Goal: Transaction & Acquisition: Book appointment/travel/reservation

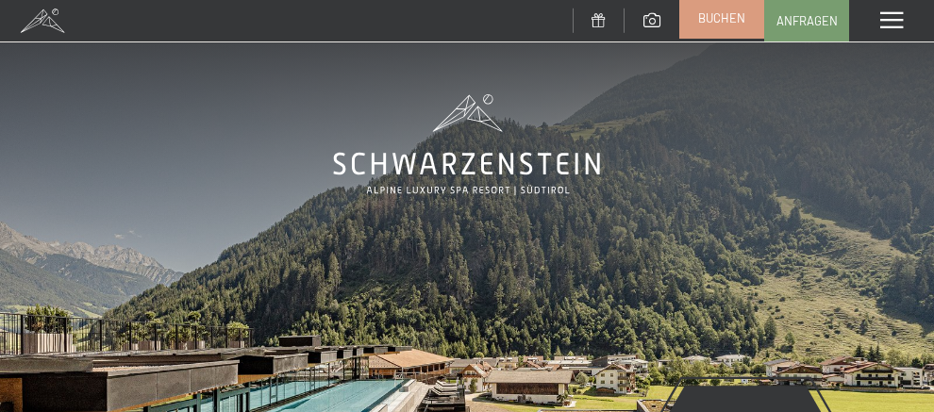
click at [724, 25] on span "Buchen" at bounding box center [721, 17] width 47 height 17
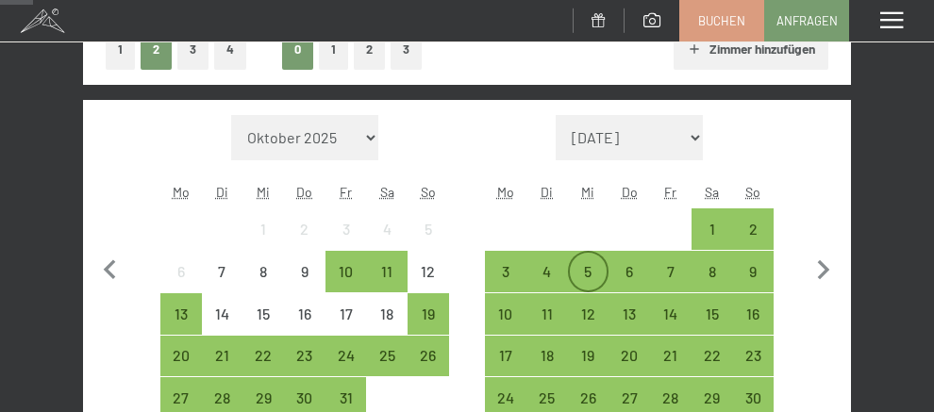
scroll to position [378, 0]
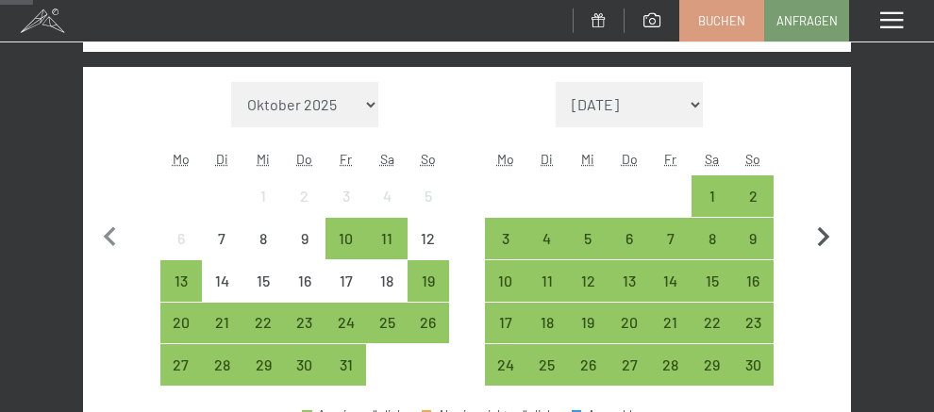
click at [821, 238] on icon "button" at bounding box center [824, 238] width 40 height 40
select select "2025-11-01"
select select "2025-12-01"
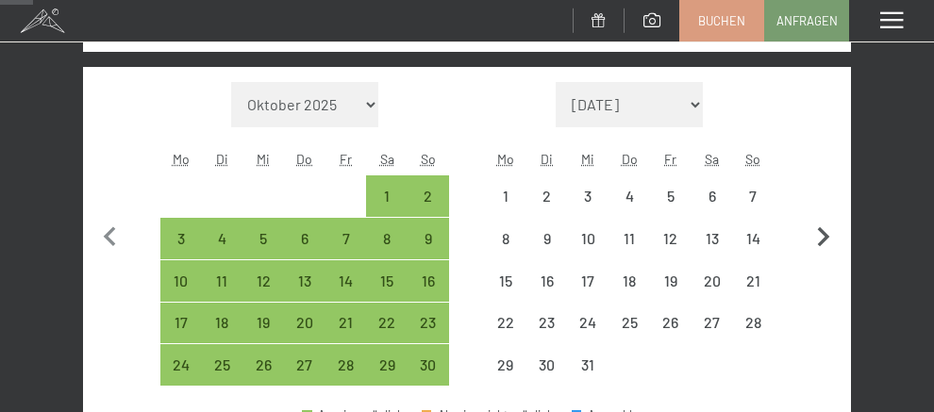
select select "2025-11-01"
select select "2025-12-01"
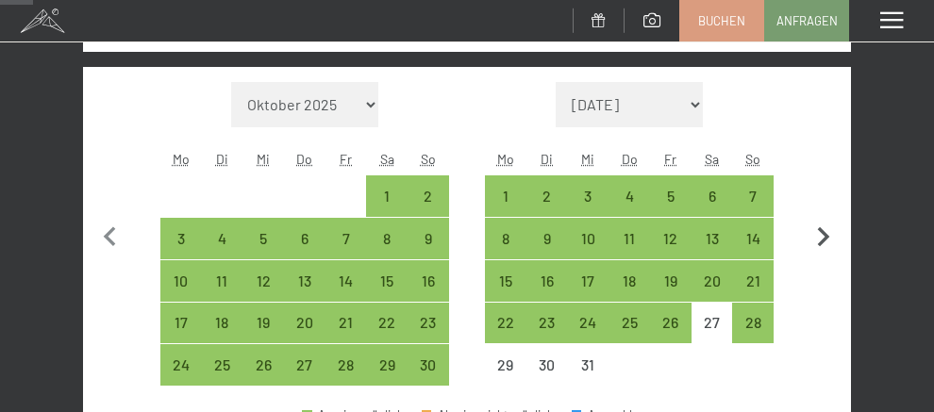
click at [831, 237] on icon "button" at bounding box center [824, 238] width 40 height 40
select select "2025-12-01"
select select "2026-01-01"
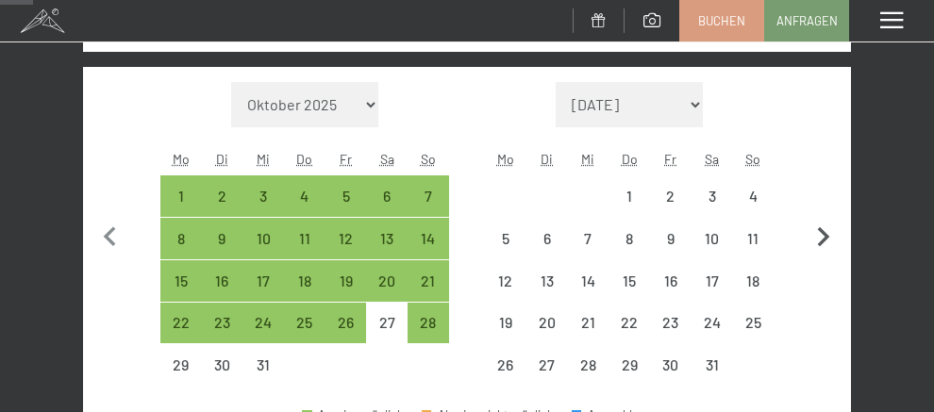
select select "2025-12-01"
select select "2026-01-01"
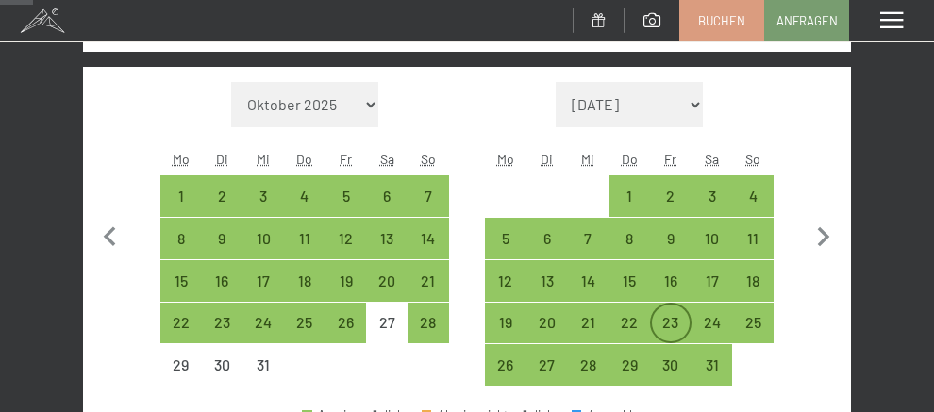
click at [670, 315] on div "23" at bounding box center [671, 334] width 38 height 38
select select "2025-12-01"
select select "2026-01-01"
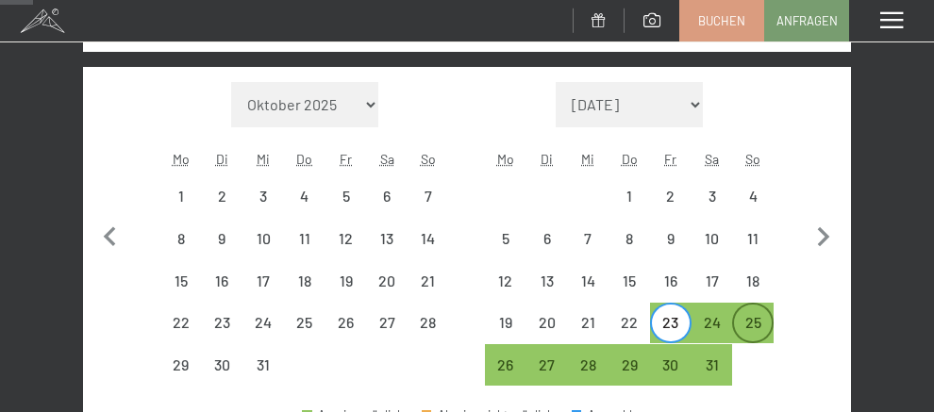
click at [760, 326] on div "25" at bounding box center [753, 334] width 38 height 38
select select "2025-12-01"
select select "2026-01-01"
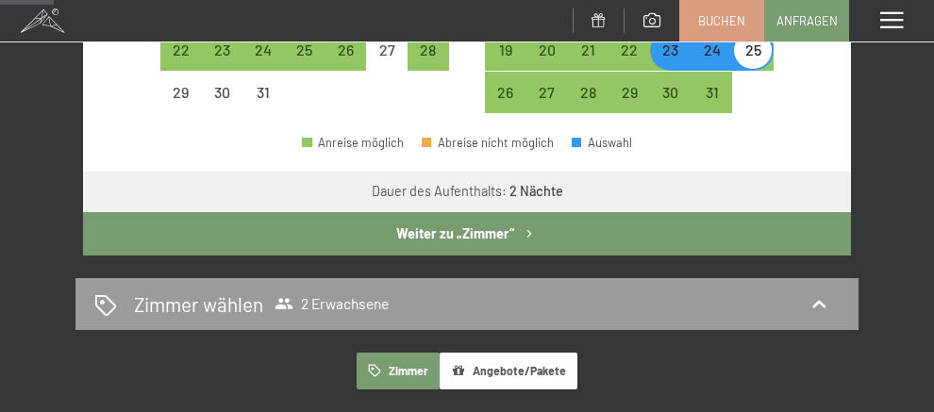
scroll to position [661, 0]
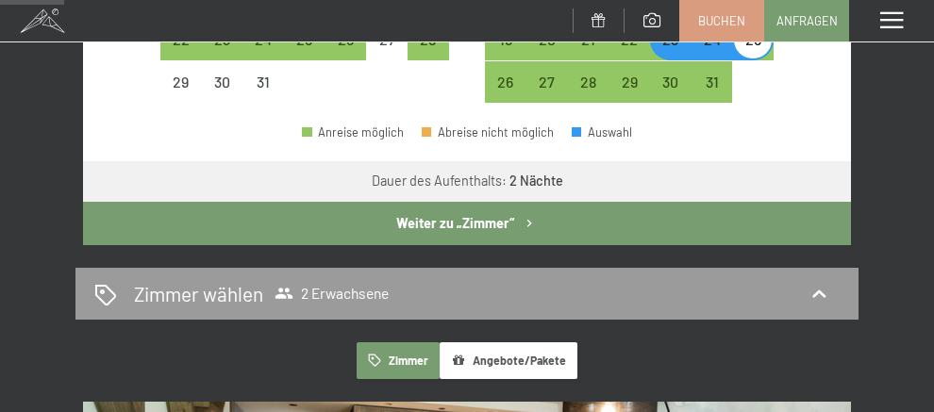
click at [530, 226] on icon "button" at bounding box center [530, 224] width 16 height 16
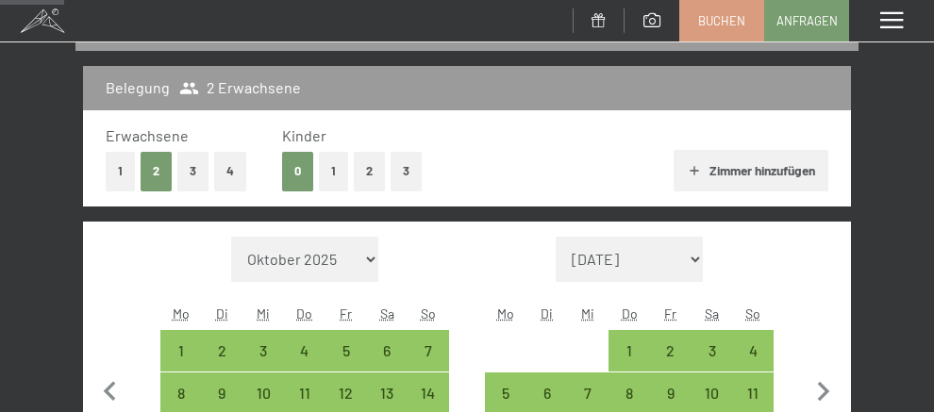
select select "2025-12-01"
select select "2026-01-01"
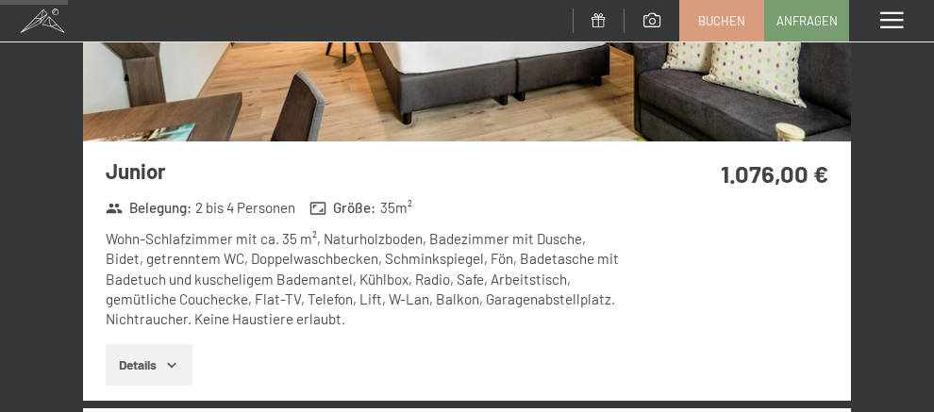
scroll to position [695, 0]
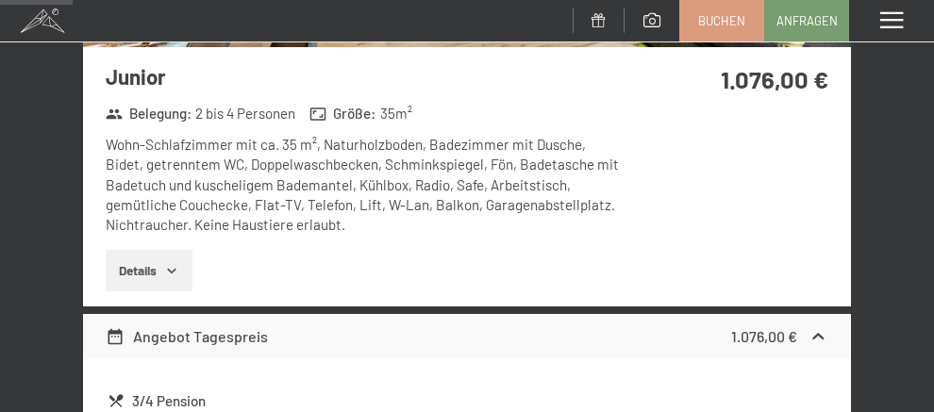
click at [171, 266] on icon "button" at bounding box center [171, 270] width 15 height 15
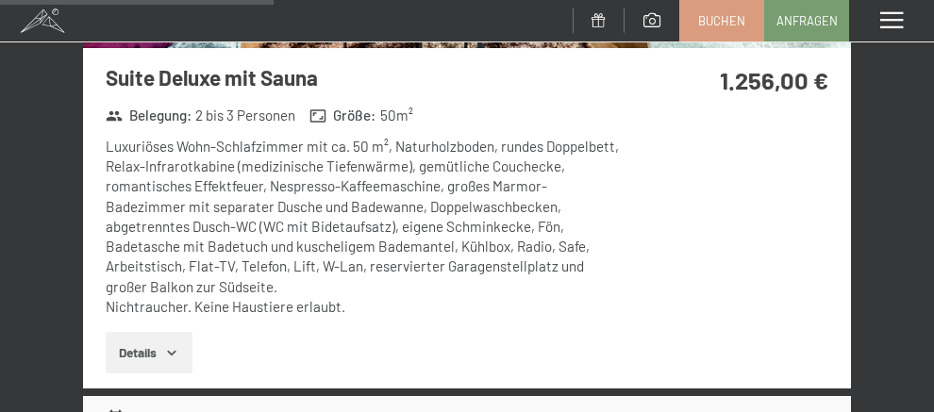
scroll to position [2771, 0]
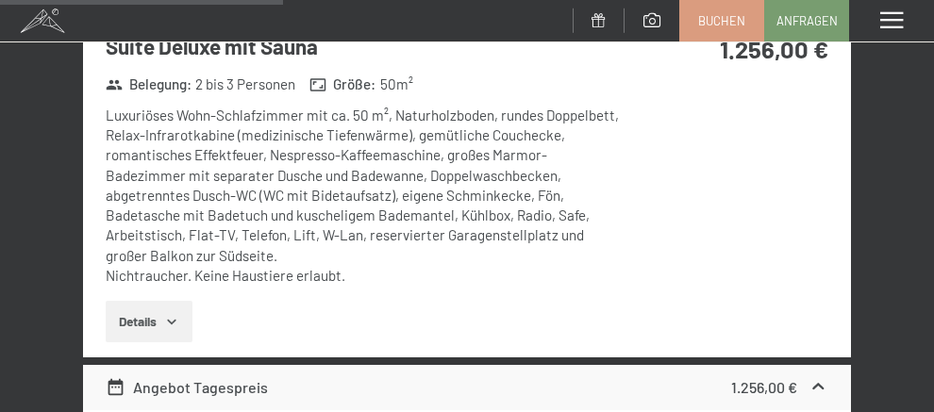
click at [166, 319] on icon "button" at bounding box center [171, 321] width 15 height 15
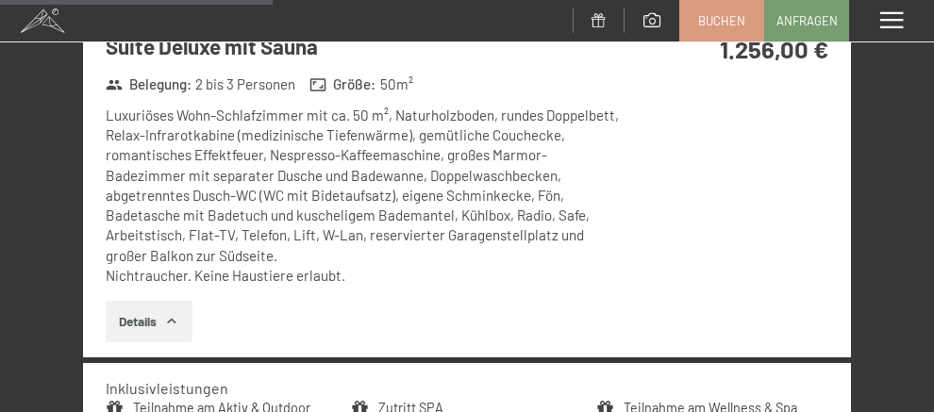
click at [182, 326] on button "Details" at bounding box center [149, 322] width 86 height 42
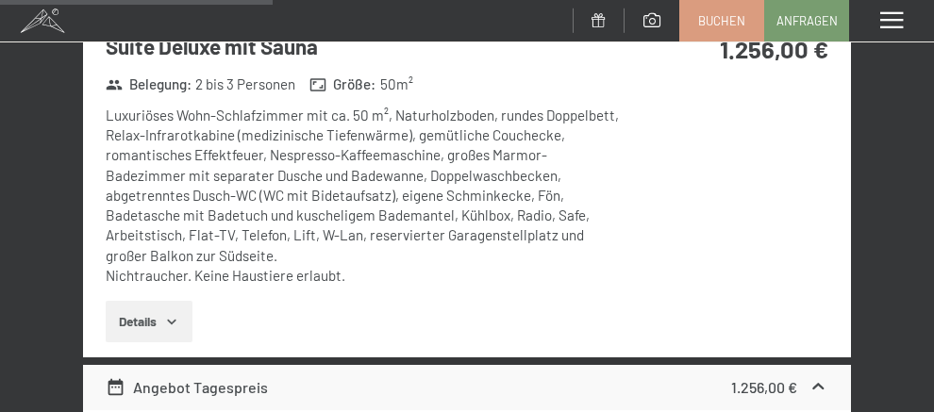
click at [182, 326] on button "Details" at bounding box center [149, 322] width 86 height 42
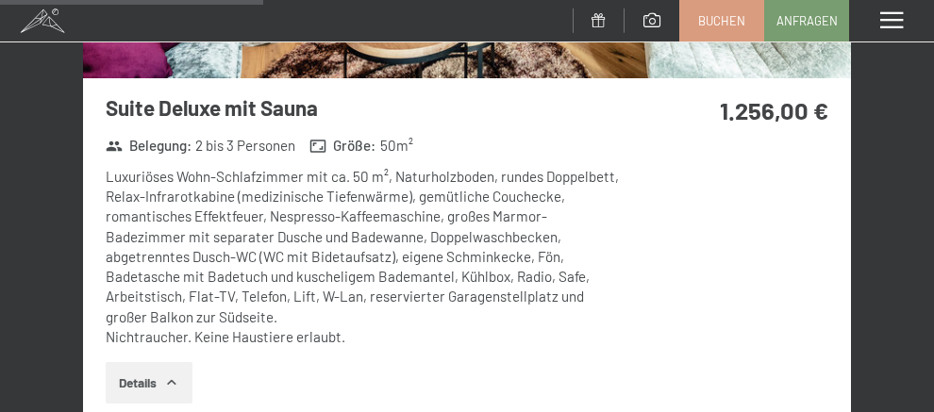
scroll to position [2677, 0]
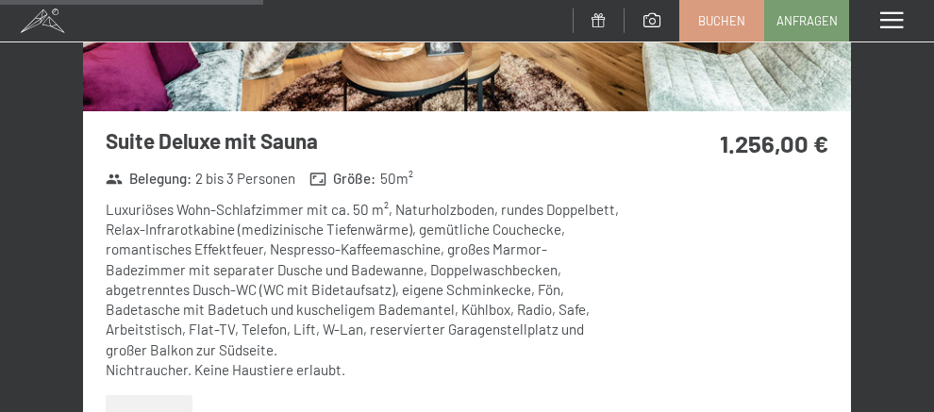
click at [647, 26] on span at bounding box center [652, 20] width 17 height 14
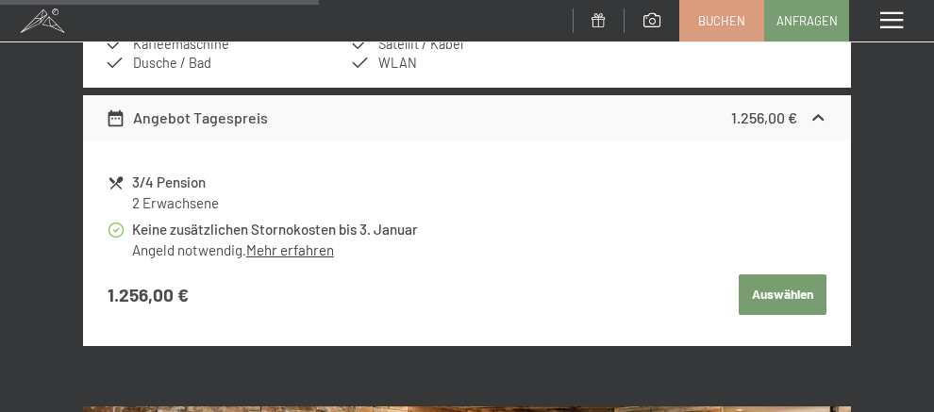
scroll to position [3337, 0]
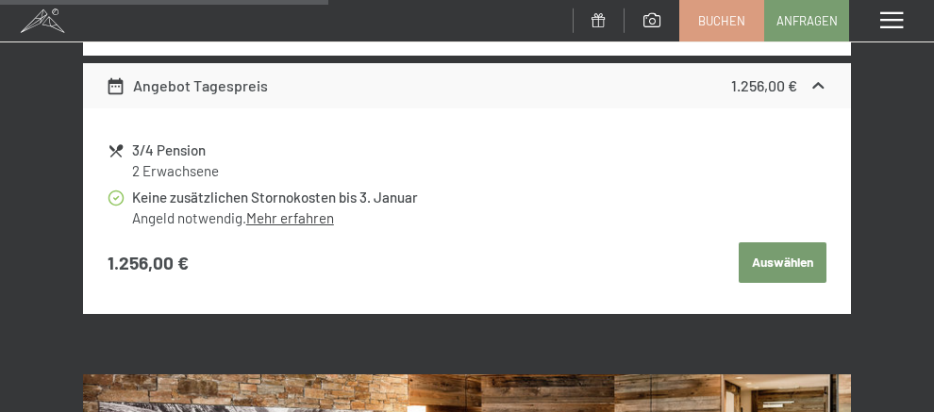
click at [740, 249] on td "Auswählen" at bounding box center [647, 263] width 360 height 47
click at [765, 262] on button "Auswählen" at bounding box center [782, 264] width 87 height 42
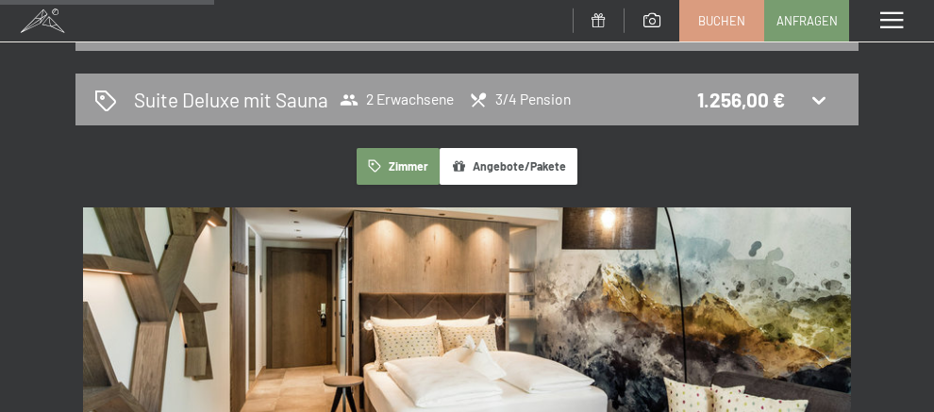
click at [501, 165] on button "Angebote/Pakete" at bounding box center [509, 166] width 138 height 37
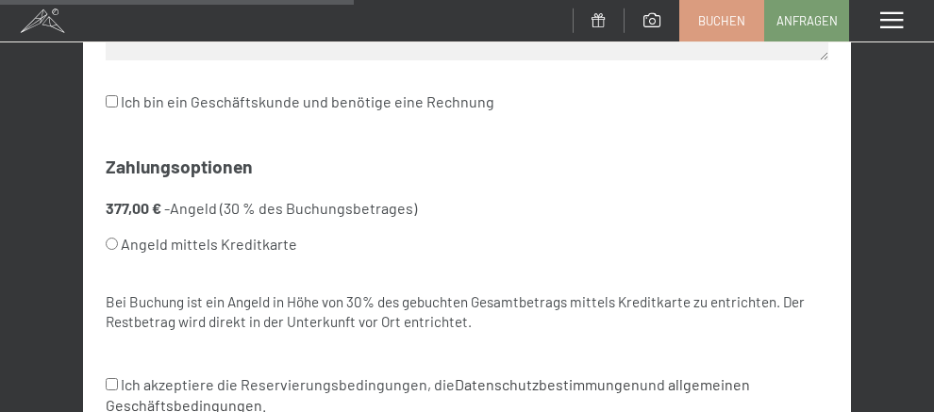
scroll to position [978, 0]
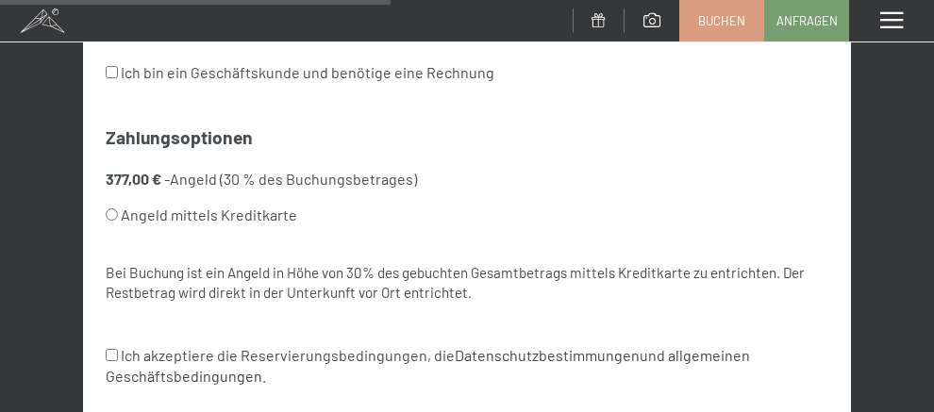
click at [109, 214] on input "Angeld mittels Kreditkarte" at bounding box center [112, 215] width 12 height 12
radio input "true"
click at [109, 214] on input "Angeld mittels Kreditkarte" at bounding box center [112, 215] width 12 height 12
click at [117, 212] on input "Angeld mittels Kreditkarte" at bounding box center [112, 215] width 12 height 12
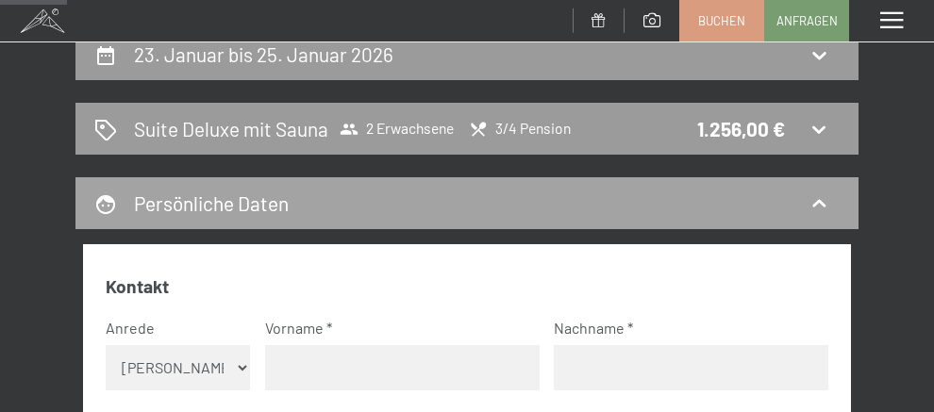
scroll to position [169, 0]
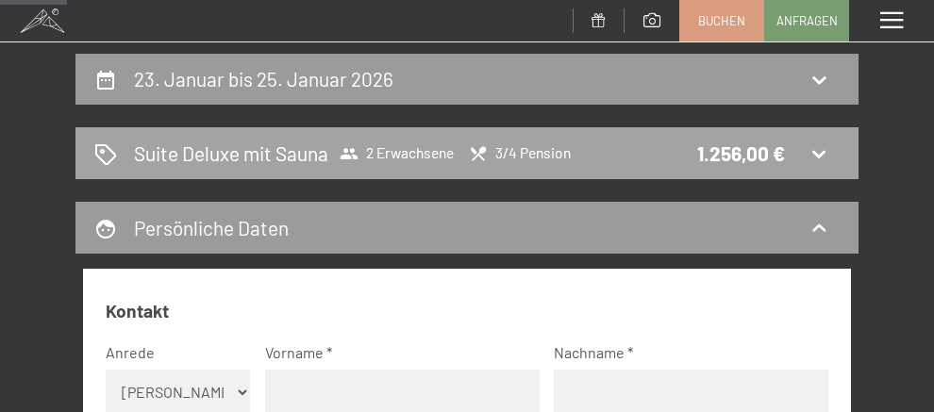
click at [200, 166] on h2 "Suite Deluxe mit Sauna" at bounding box center [231, 153] width 194 height 27
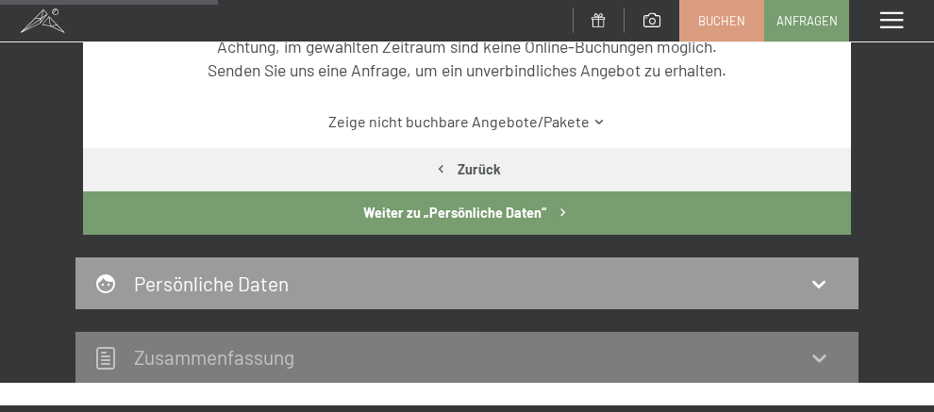
scroll to position [412, 0]
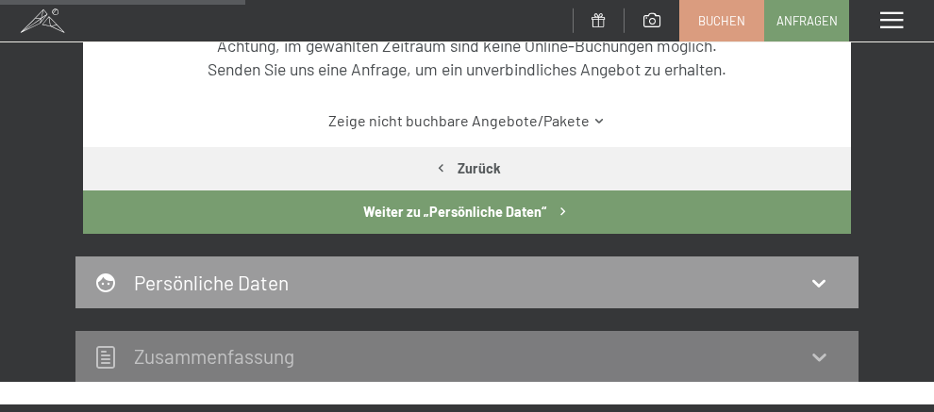
click at [506, 124] on link "Zeige nicht buchbare Angebote/Pakete" at bounding box center [467, 120] width 722 height 21
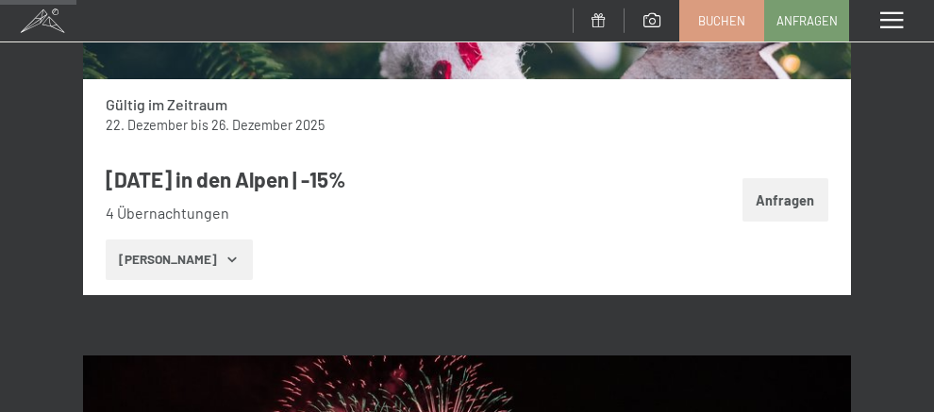
scroll to position [789, 0]
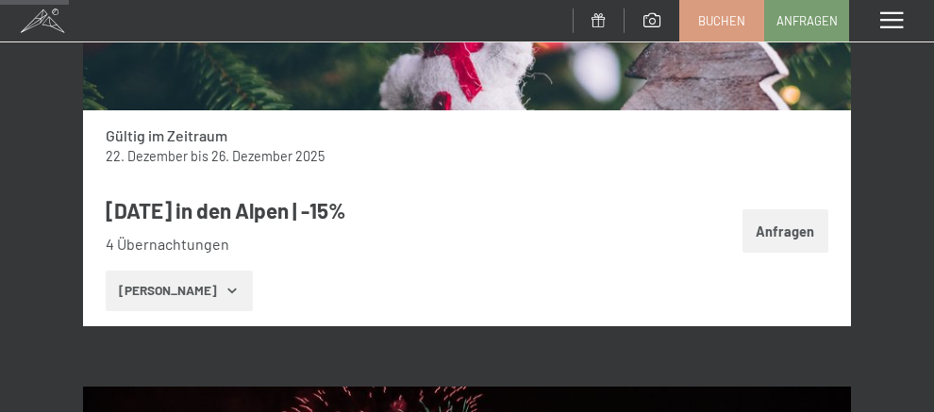
click at [225, 288] on icon "button" at bounding box center [232, 290] width 15 height 15
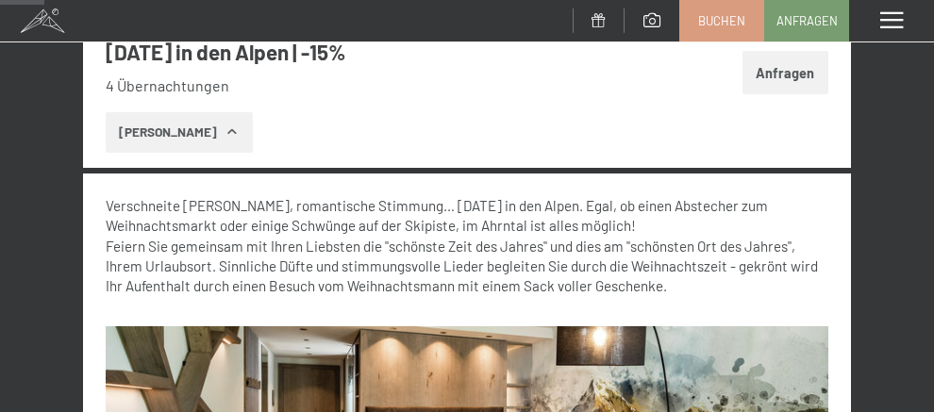
scroll to position [883, 0]
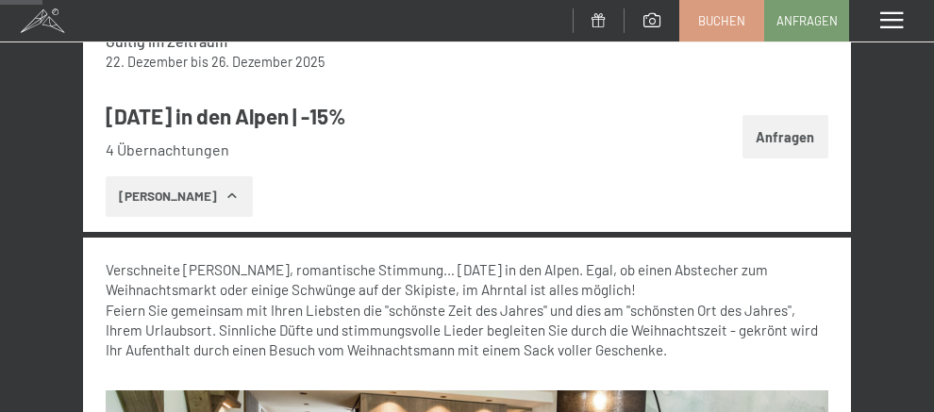
click at [780, 142] on button "Anfragen" at bounding box center [786, 136] width 86 height 43
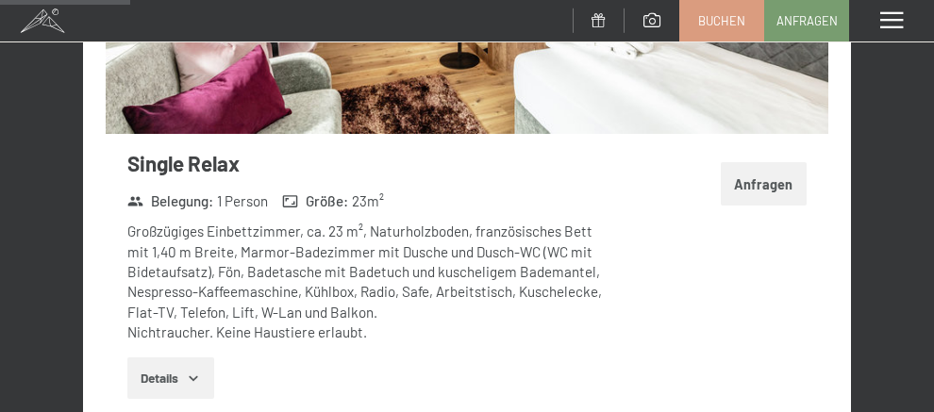
click at [777, 186] on button "Anfragen" at bounding box center [764, 183] width 86 height 43
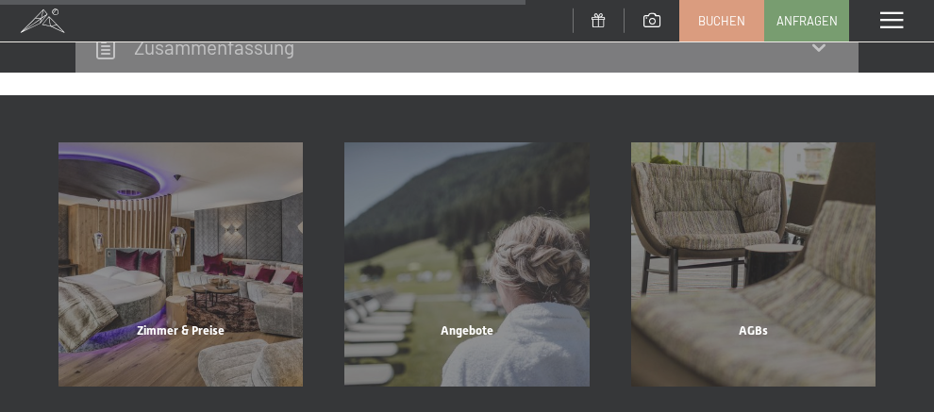
scroll to position [1261, 0]
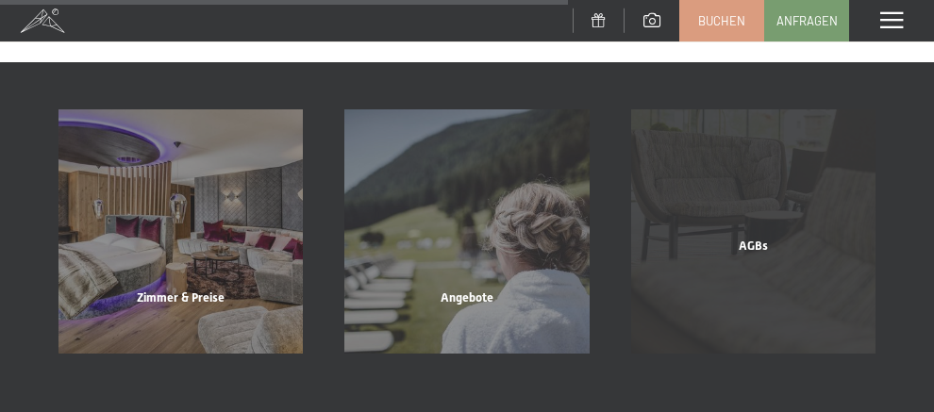
click at [646, 148] on div "AGBs Mehr erfahren" at bounding box center [754, 231] width 286 height 244
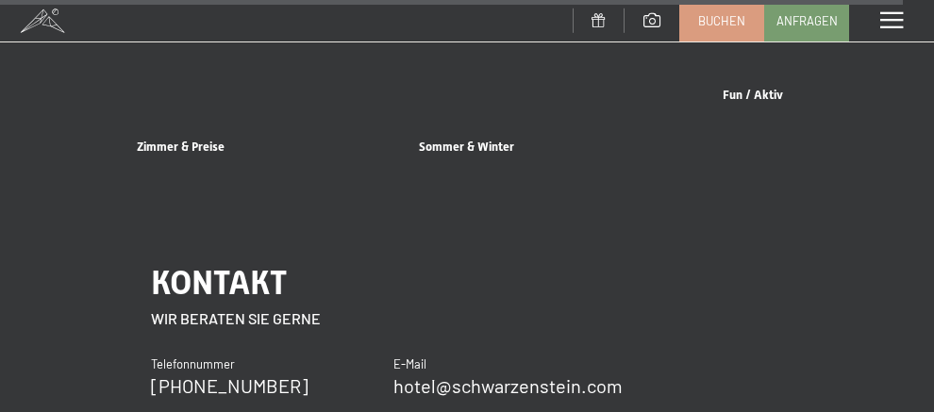
scroll to position [18741, 0]
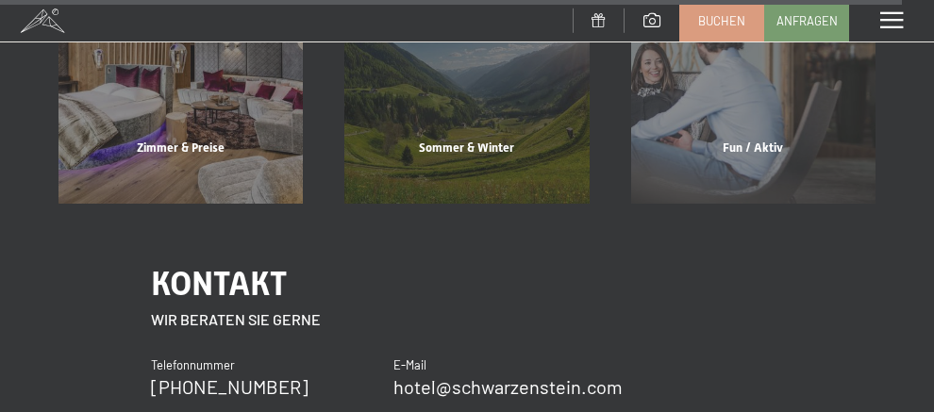
click at [609, 23] on link at bounding box center [599, 21] width 52 height 16
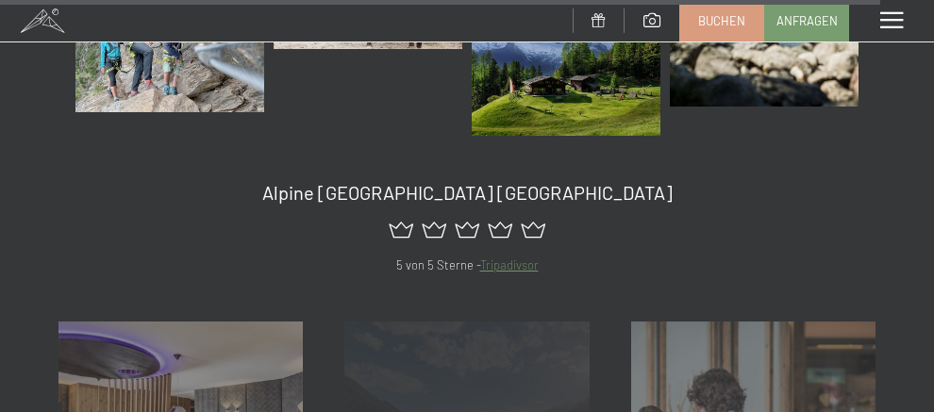
scroll to position [18269, 0]
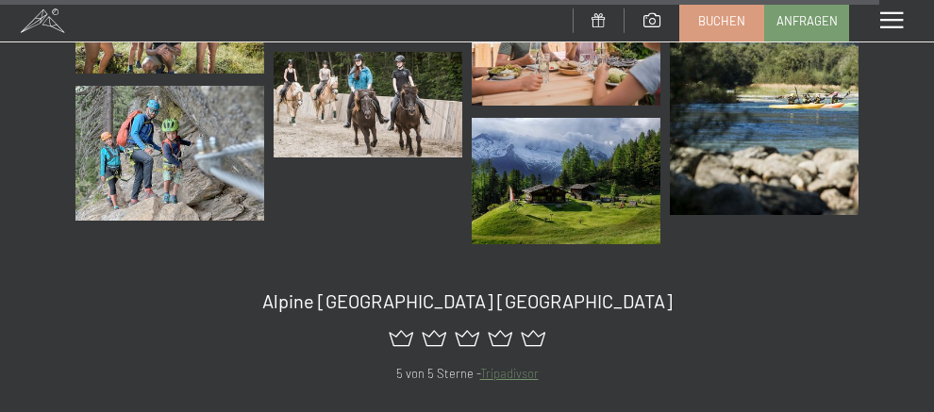
click at [893, 23] on span at bounding box center [892, 20] width 23 height 17
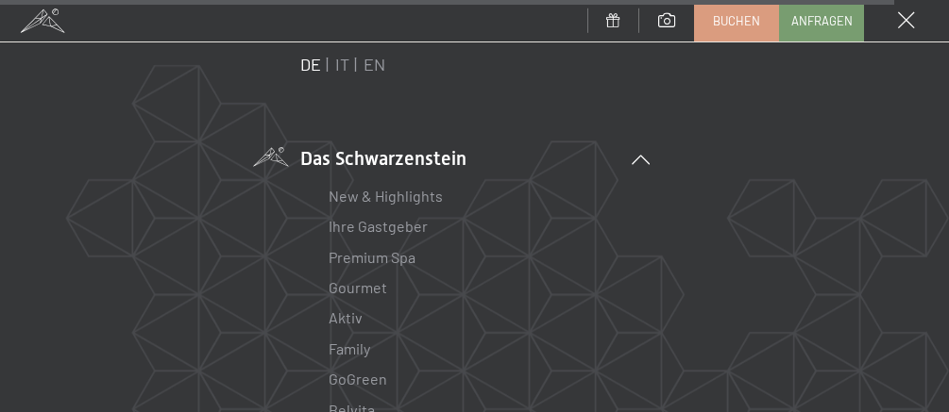
scroll to position [94, 0]
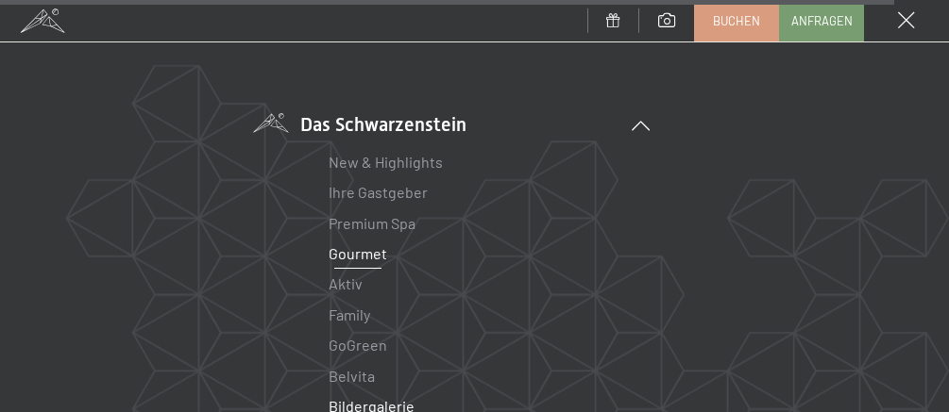
click at [360, 244] on link "Gourmet" at bounding box center [357, 253] width 59 height 18
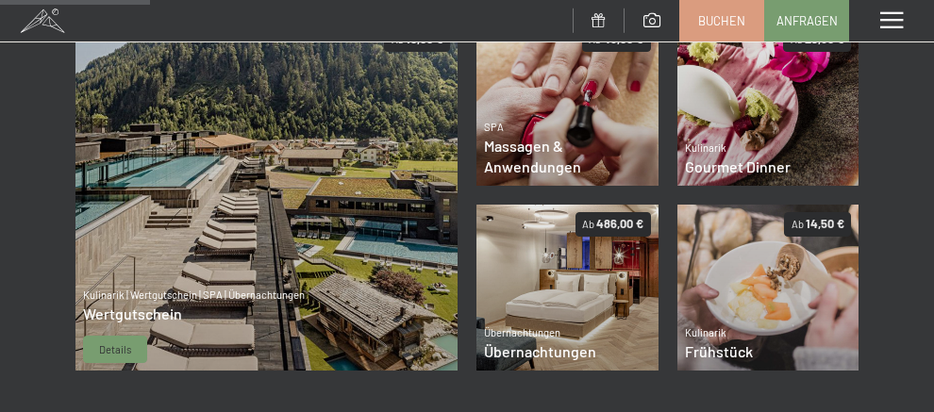
scroll to position [290, 0]
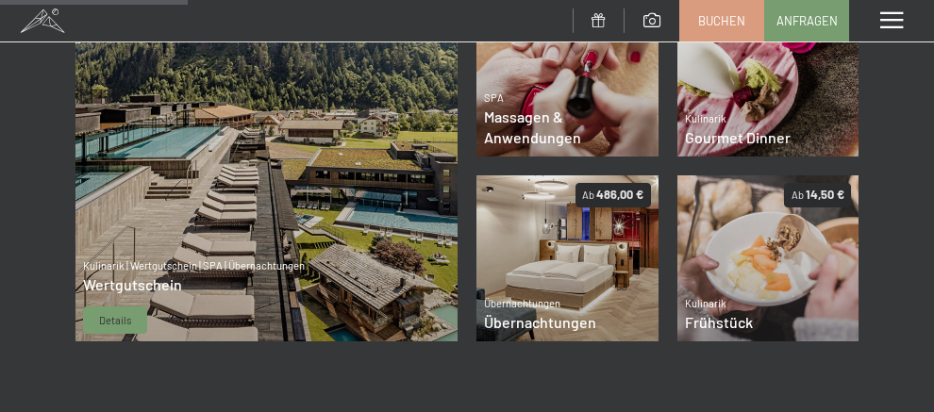
click at [109, 317] on span "Details" at bounding box center [115, 320] width 32 height 15
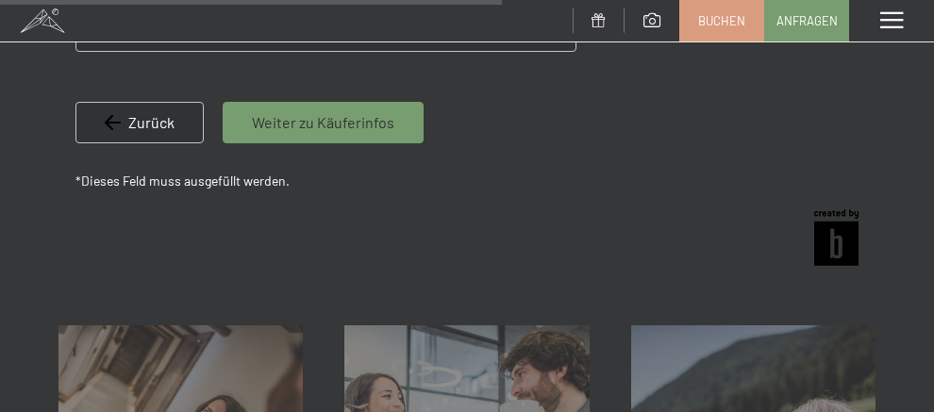
scroll to position [1234, 0]
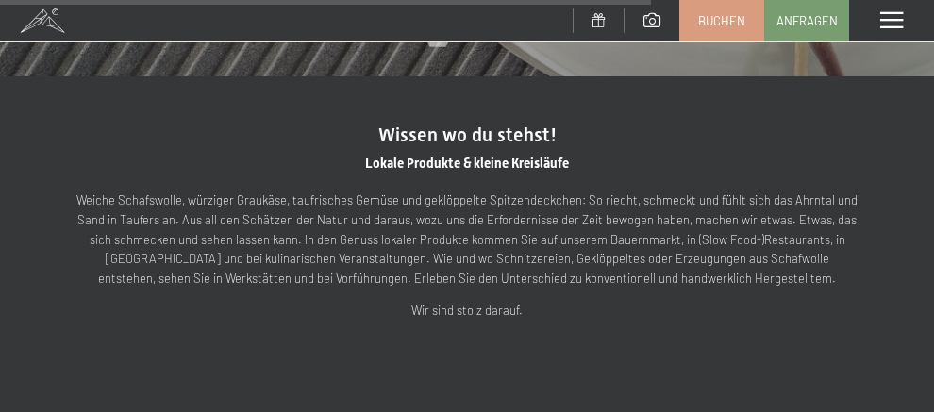
scroll to position [4059, 0]
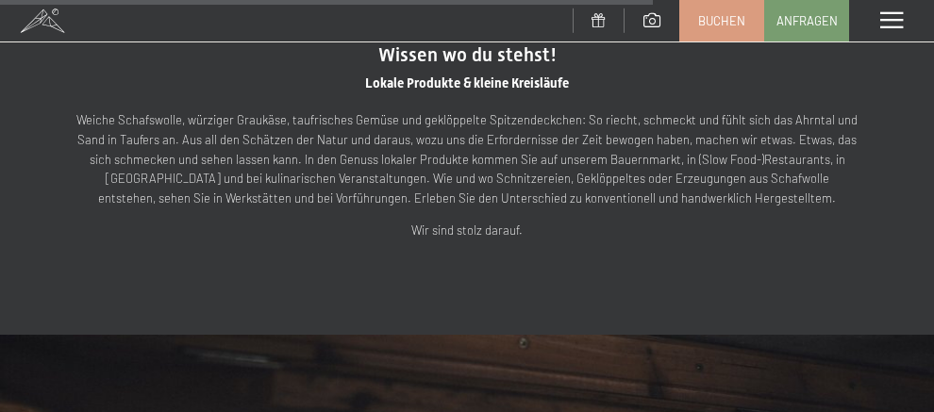
click at [891, 23] on span at bounding box center [892, 20] width 23 height 17
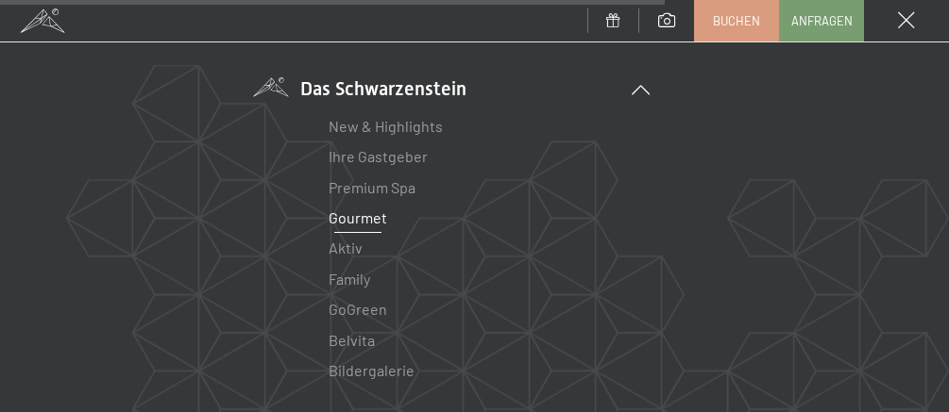
scroll to position [189, 0]
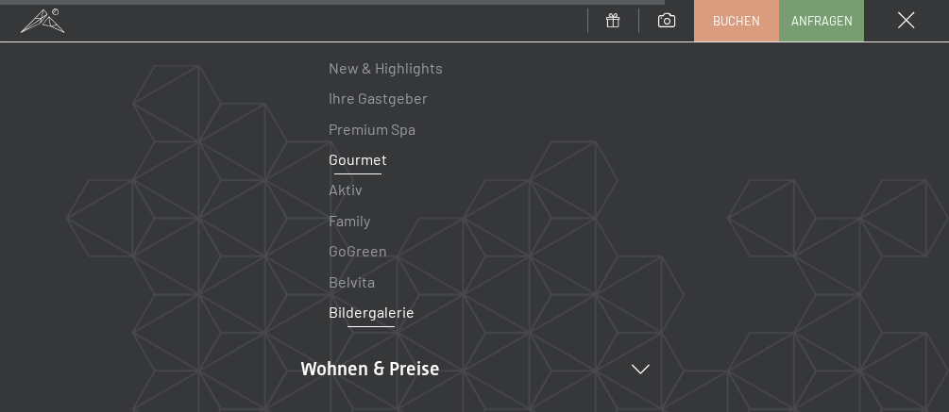
click at [361, 320] on link "Bildergalerie" at bounding box center [371, 312] width 86 height 18
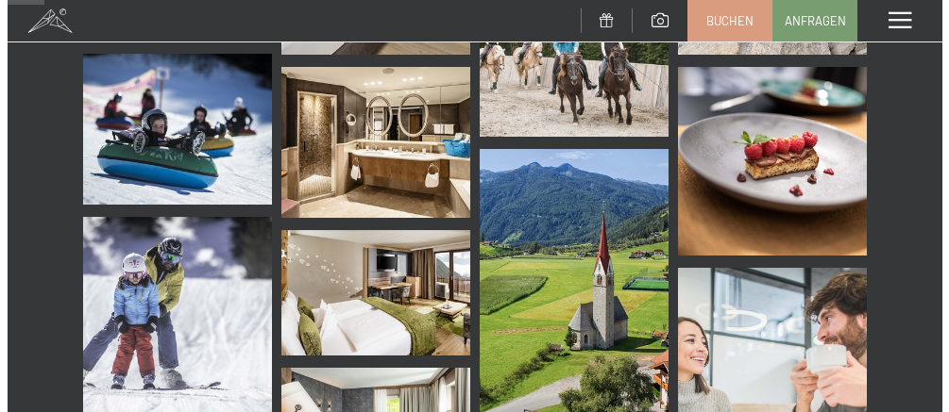
scroll to position [755, 0]
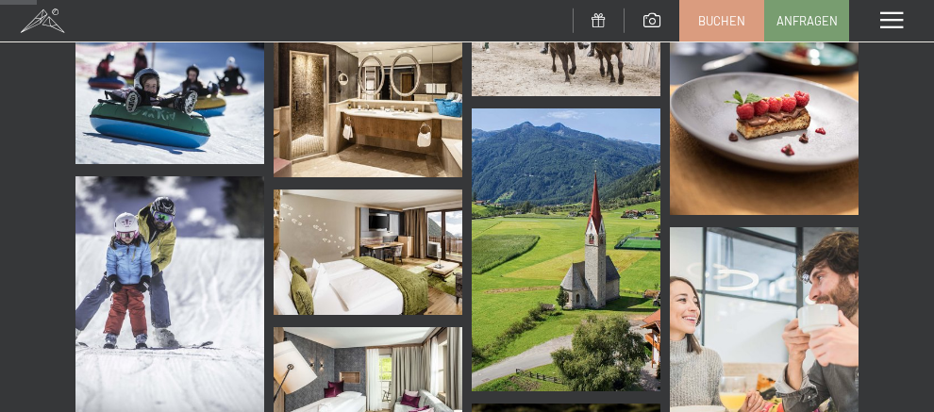
click at [894, 25] on span at bounding box center [892, 20] width 23 height 17
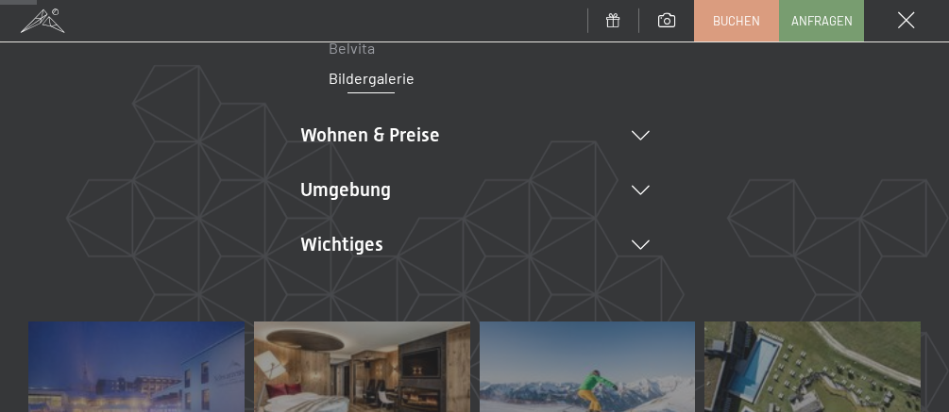
scroll to position [472, 0]
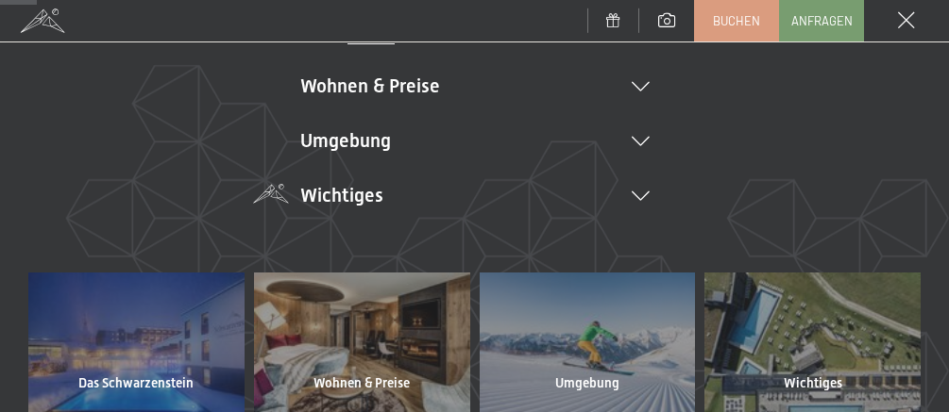
click at [530, 203] on li "Wichtiges Lage & Anreise Online bezahlen Webcam & Wetter Downloads" at bounding box center [474, 195] width 349 height 26
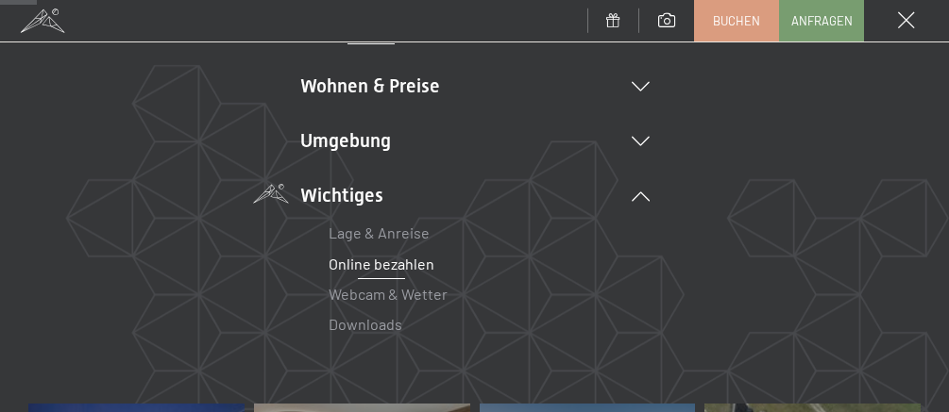
click at [382, 268] on link "Online bezahlen" at bounding box center [381, 264] width 106 height 18
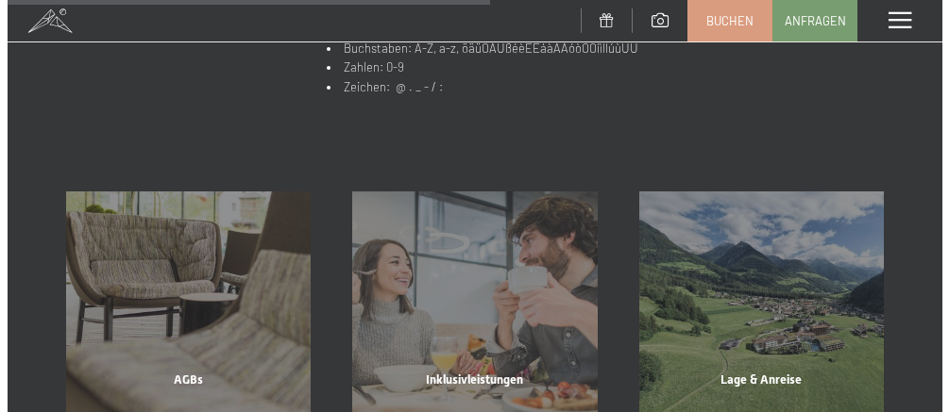
scroll to position [849, 0]
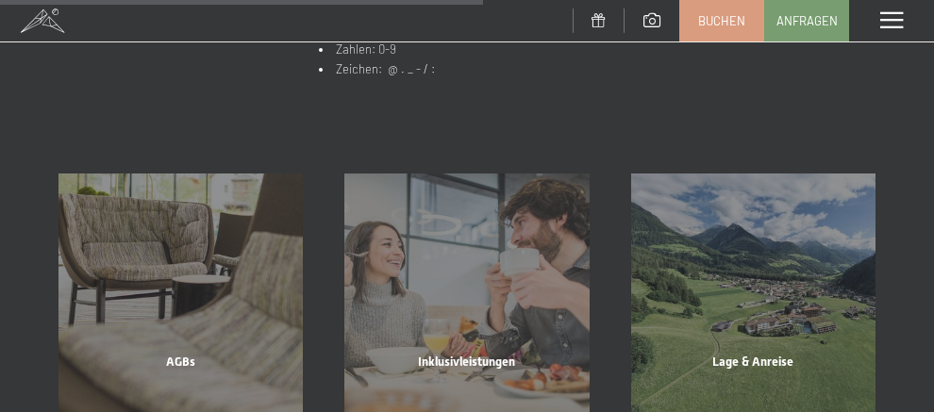
click at [883, 31] on div "Menü" at bounding box center [891, 21] width 85 height 42
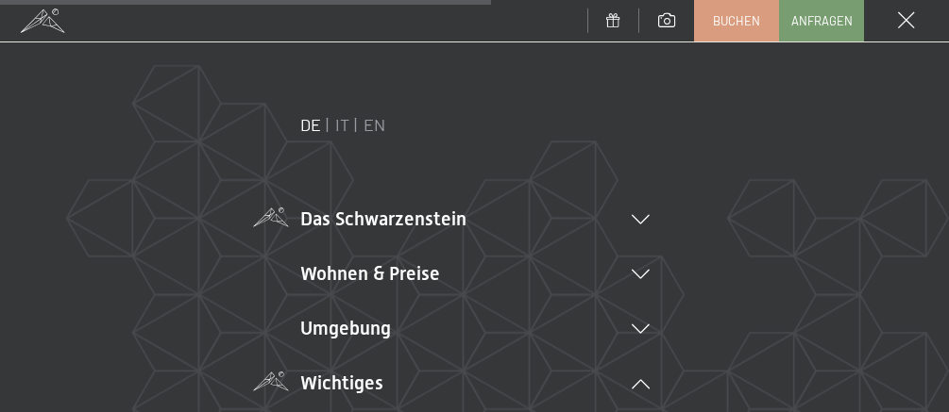
click at [513, 212] on li "Das Schwarzenstein New & Highlights Ihre Gastgeber Premium Spa Gourmet Aktiv Wo…" at bounding box center [474, 219] width 349 height 26
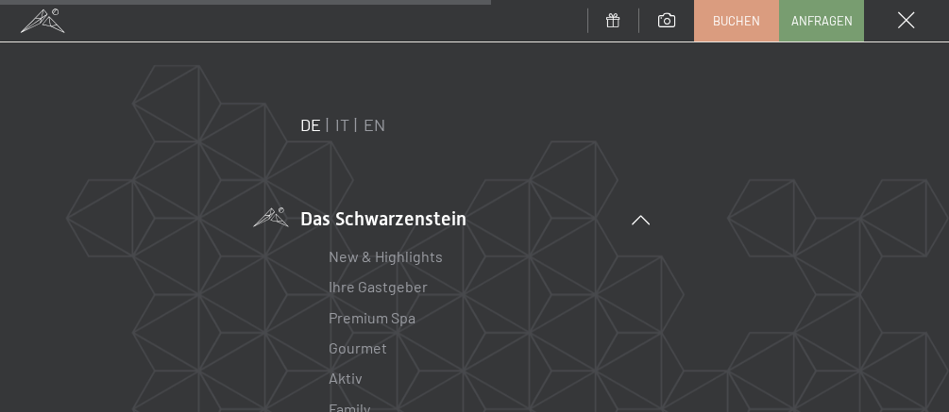
scroll to position [94, 0]
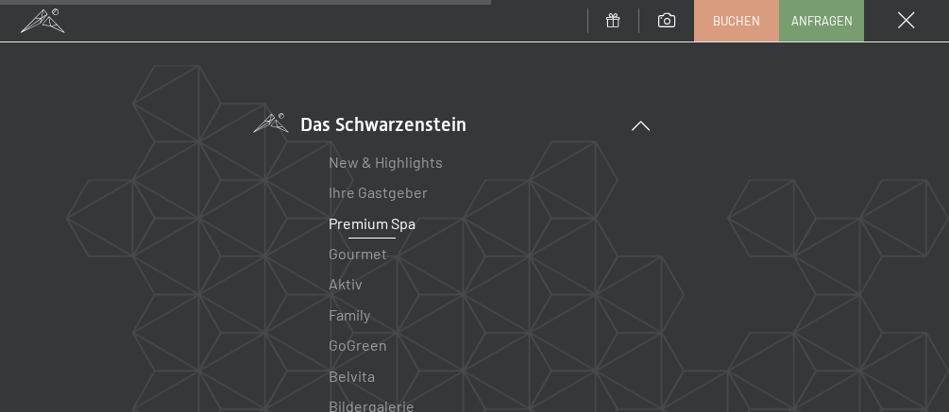
click at [377, 224] on link "Premium Spa" at bounding box center [371, 223] width 87 height 18
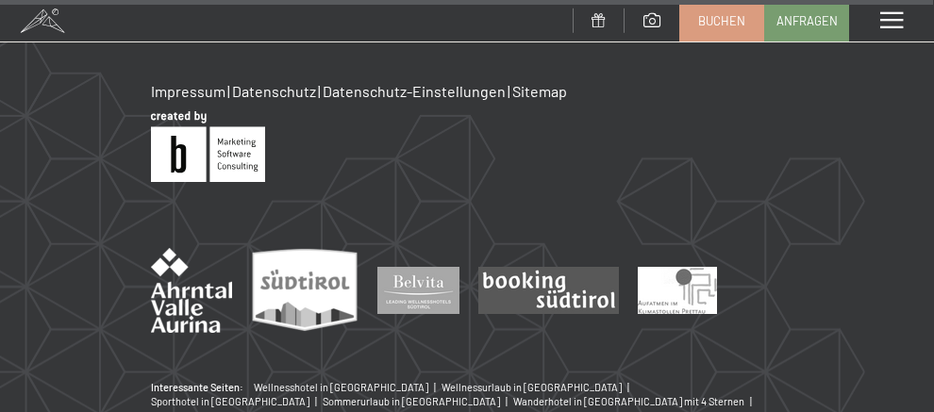
scroll to position [8501, 0]
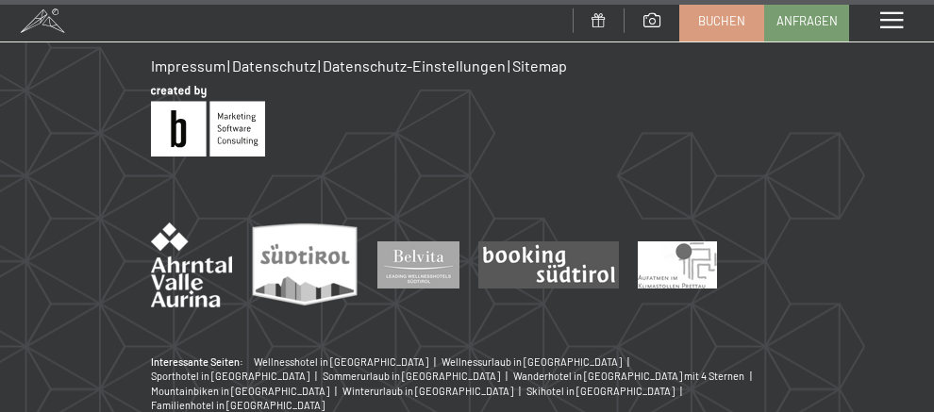
click at [896, 19] on span at bounding box center [892, 20] width 23 height 17
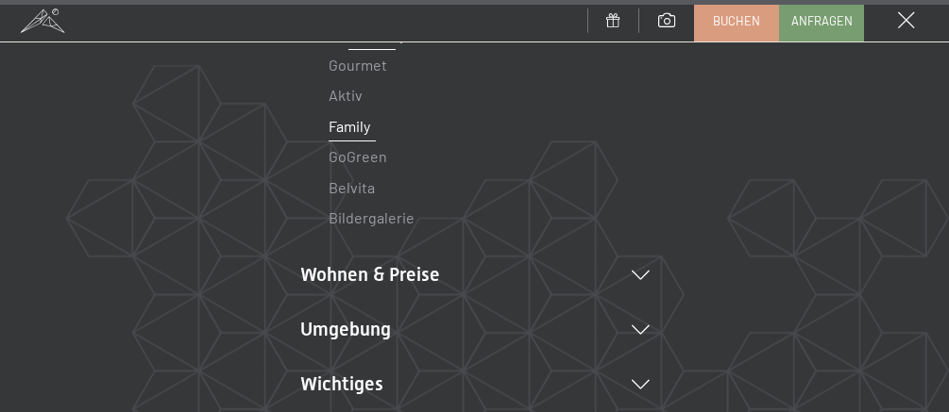
scroll to position [472, 0]
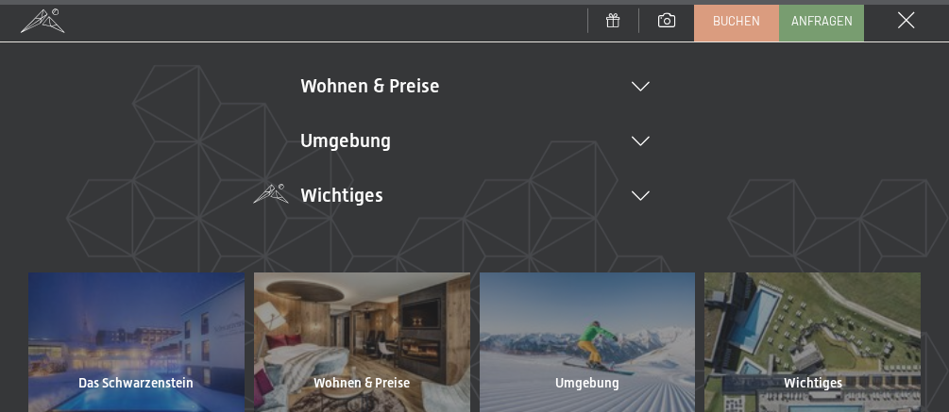
click at [394, 193] on li "Wichtiges Lage & Anreise Online bezahlen Webcam & Wetter Downloads" at bounding box center [474, 195] width 349 height 26
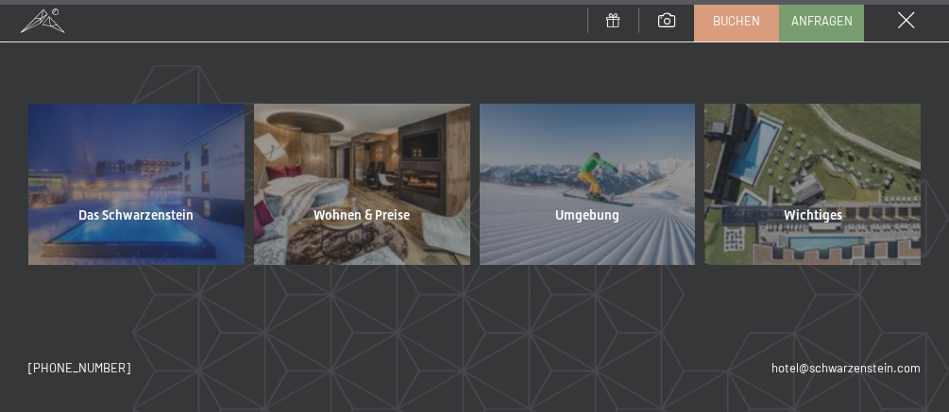
scroll to position [8600, 0]
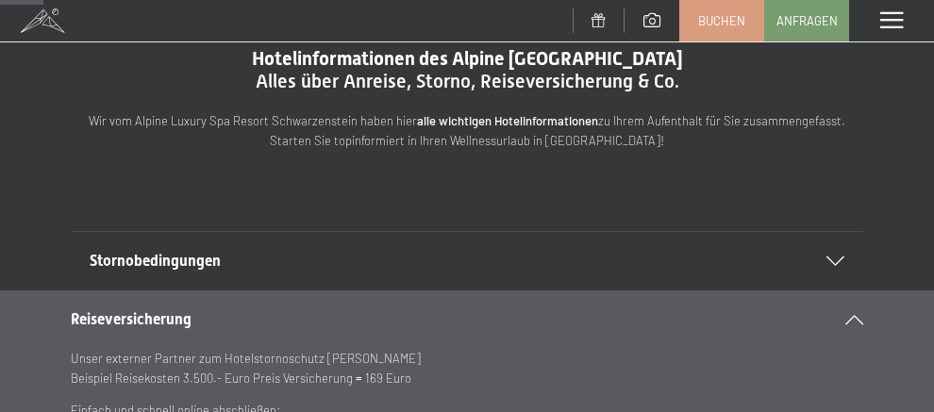
scroll to position [94, 0]
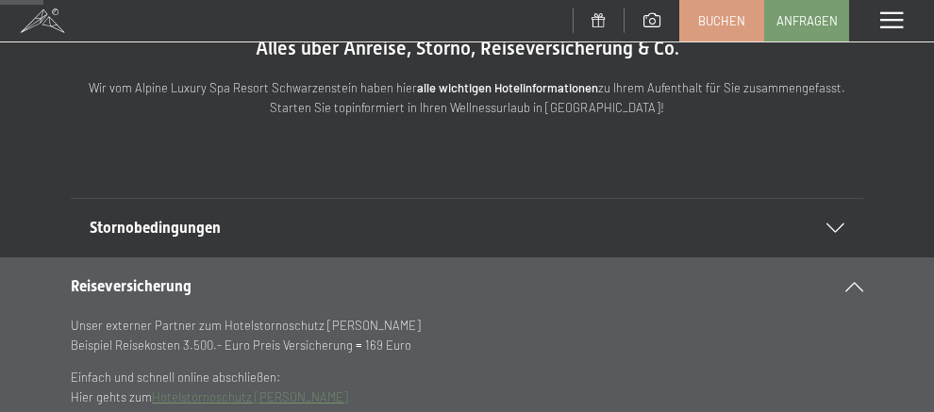
click at [849, 213] on section "Stornobedingungen Leider kann immer mal was dazwischenkommen, sodass Sie Ihren …" at bounding box center [467, 228] width 793 height 60
click at [841, 222] on div "Stornobedingungen" at bounding box center [467, 228] width 755 height 59
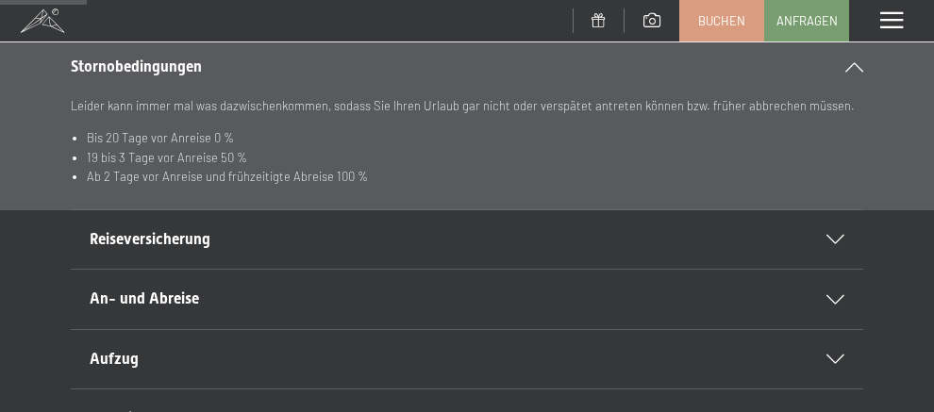
scroll to position [283, 0]
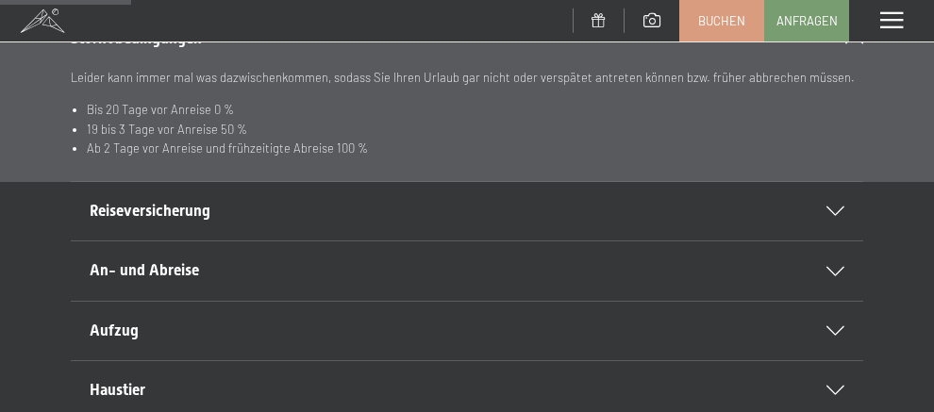
click at [348, 224] on div "Reiseversicherung" at bounding box center [467, 211] width 755 height 59
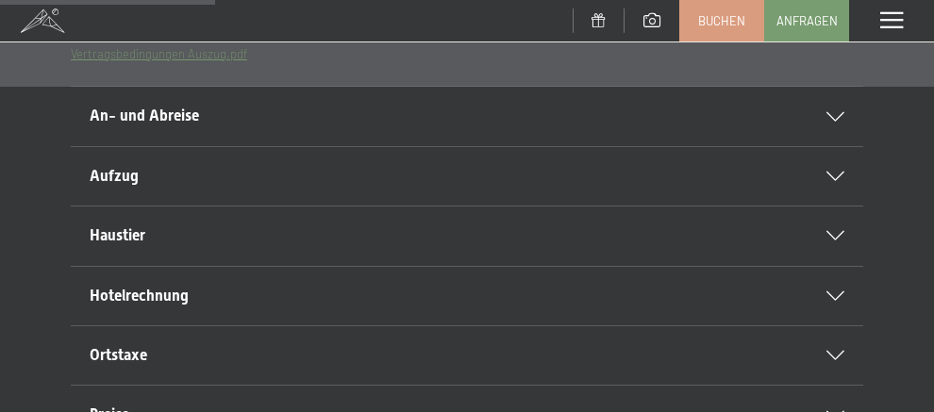
scroll to position [472, 0]
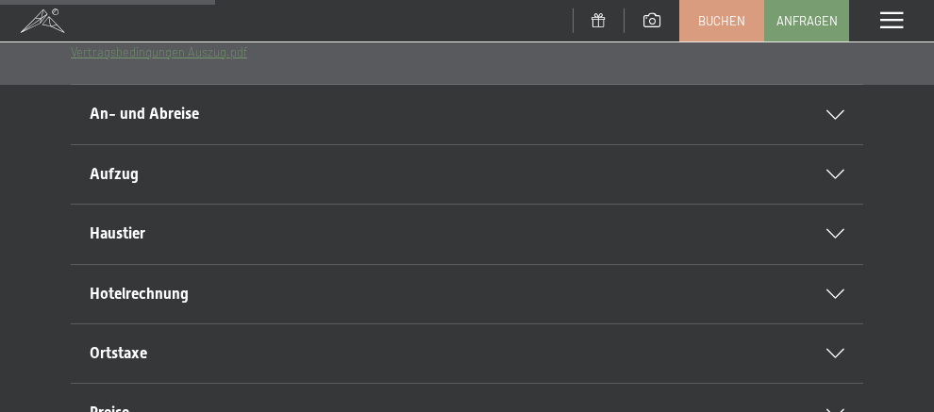
click at [296, 128] on div "An- und Abreise" at bounding box center [467, 114] width 755 height 59
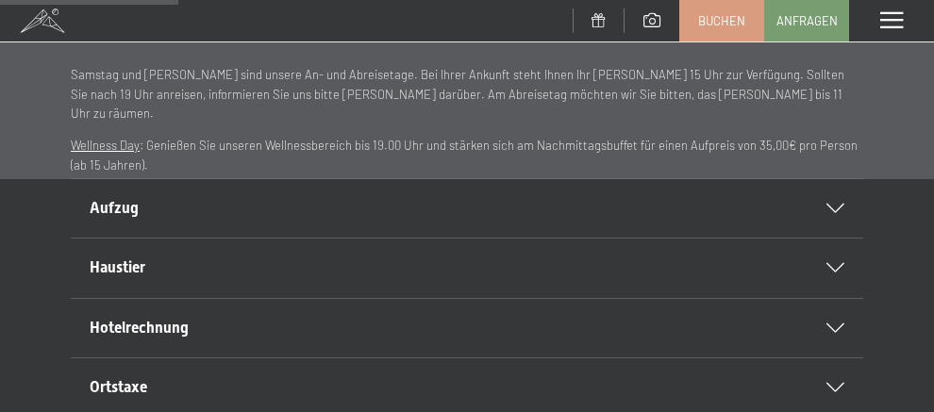
scroll to position [378, 0]
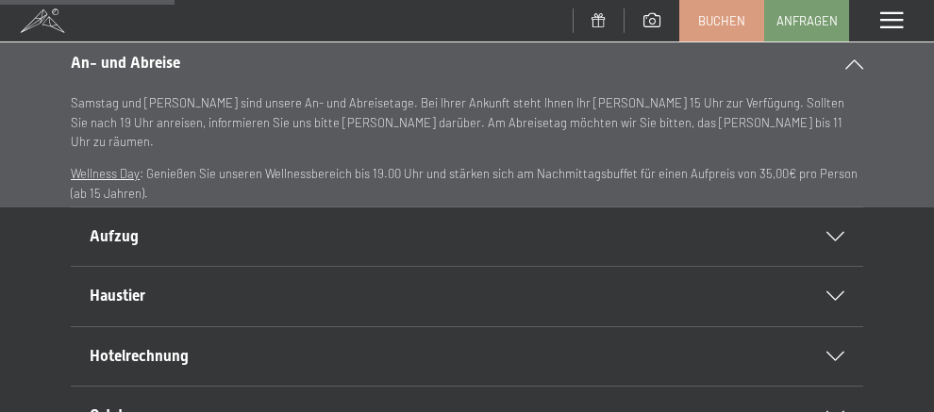
click at [289, 219] on div "Aufzug" at bounding box center [467, 237] width 755 height 59
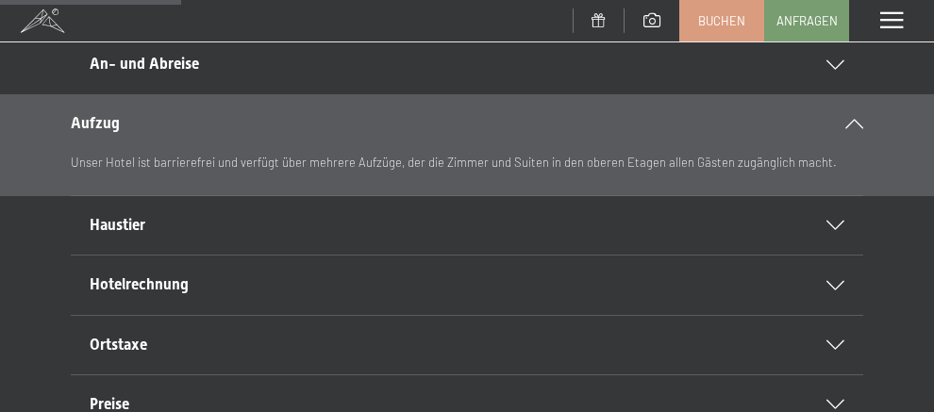
click at [220, 233] on h2 "Haustier" at bounding box center [448, 225] width 717 height 21
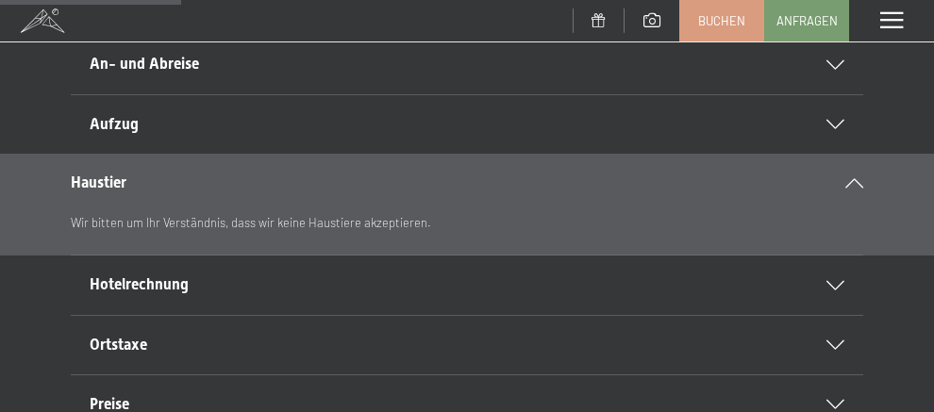
click at [175, 169] on div "Haustier" at bounding box center [467, 183] width 793 height 59
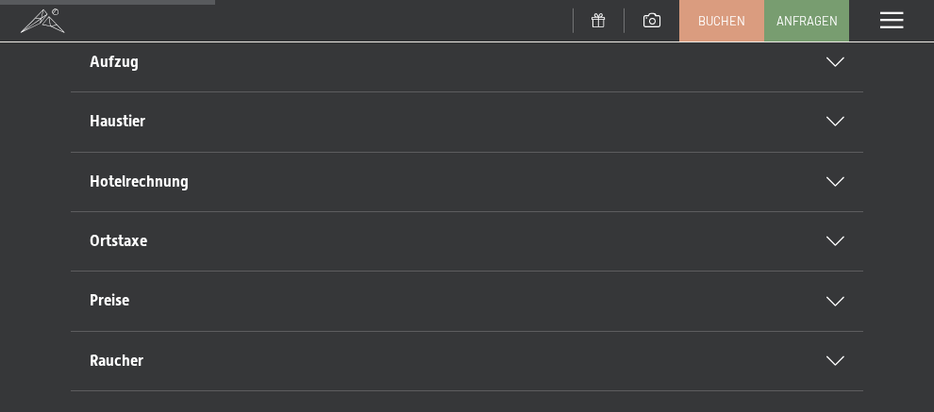
scroll to position [472, 0]
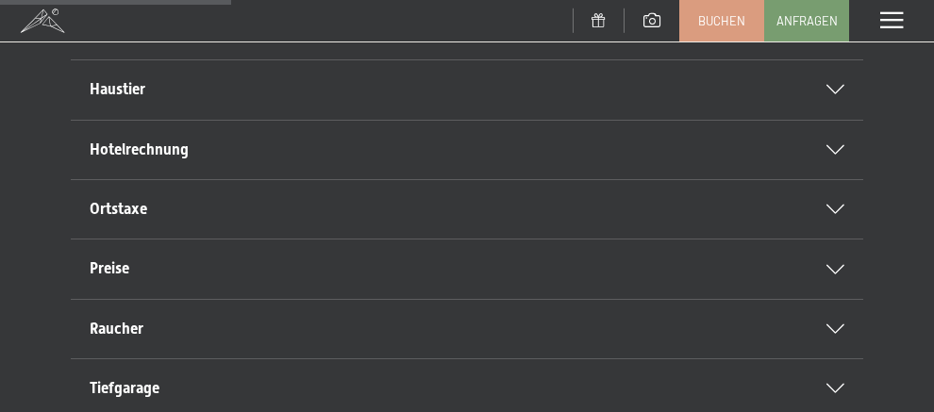
click at [172, 162] on div "Hotelrechnung" at bounding box center [467, 150] width 755 height 59
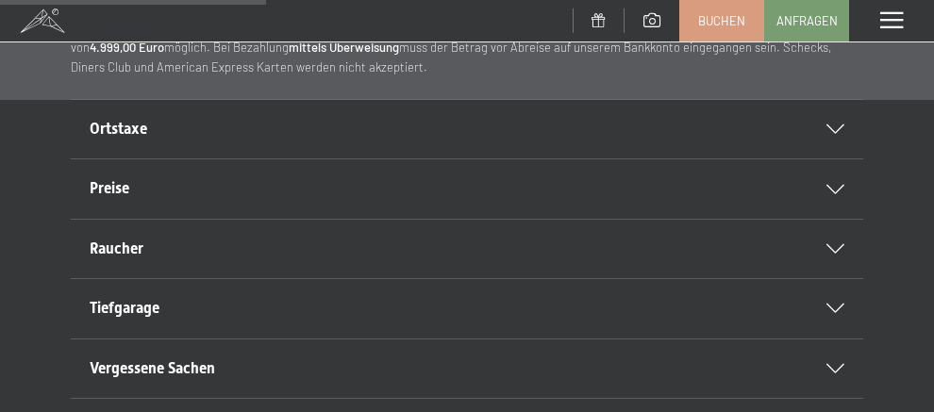
scroll to position [661, 0]
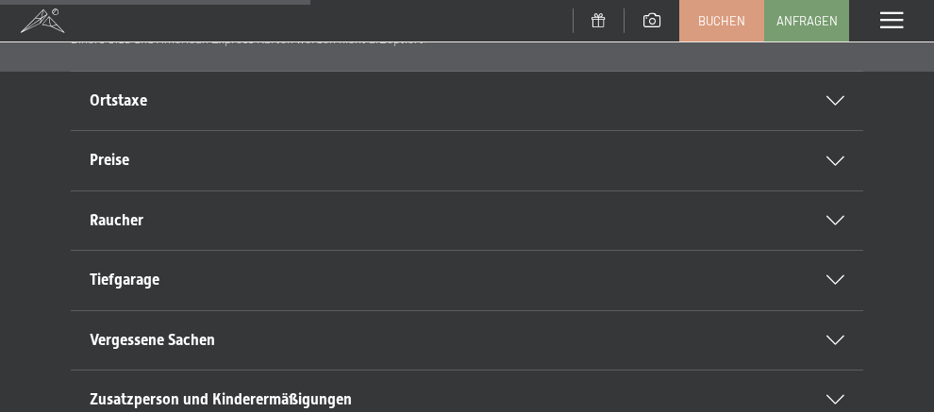
click at [163, 109] on h2 "Ortstaxe" at bounding box center [448, 101] width 717 height 21
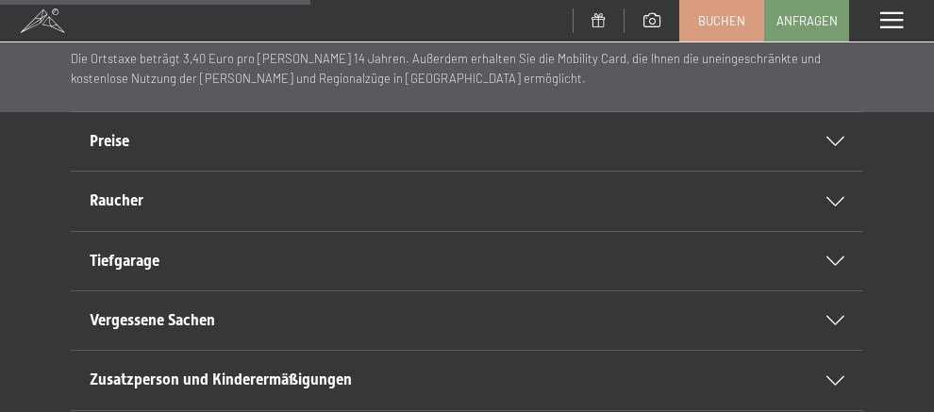
click at [155, 149] on h2 "Preise" at bounding box center [448, 141] width 717 height 21
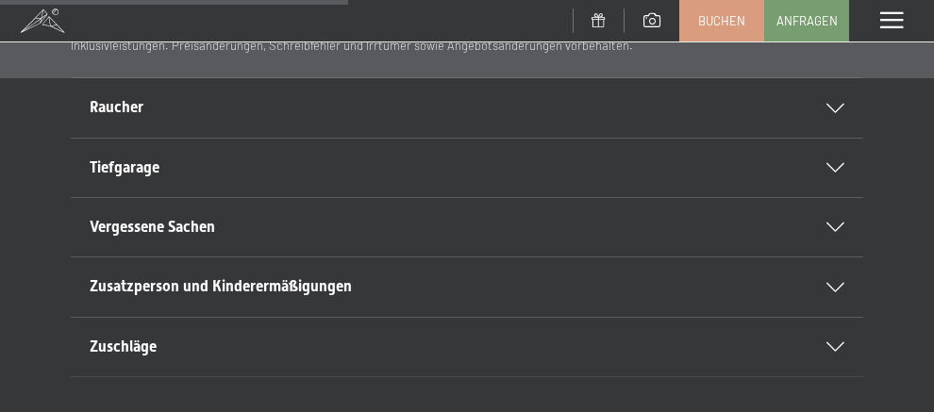
scroll to position [755, 0]
click at [135, 109] on span "Raucher" at bounding box center [117, 106] width 54 height 18
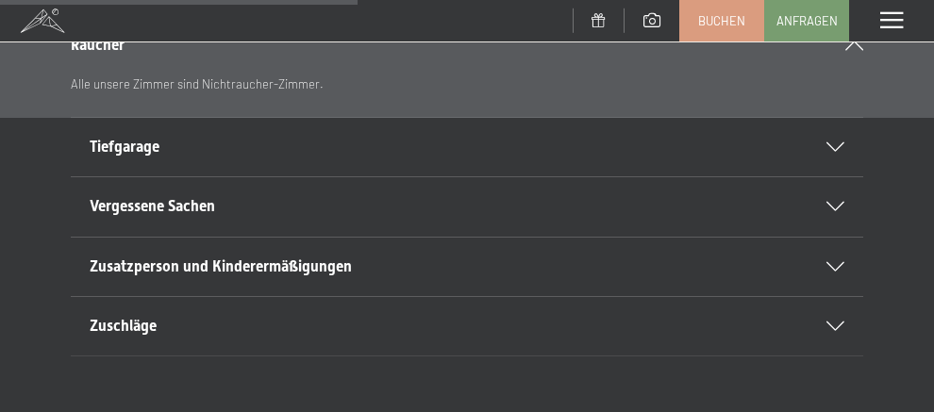
click at [130, 70] on div "Raucher" at bounding box center [467, 45] width 793 height 59
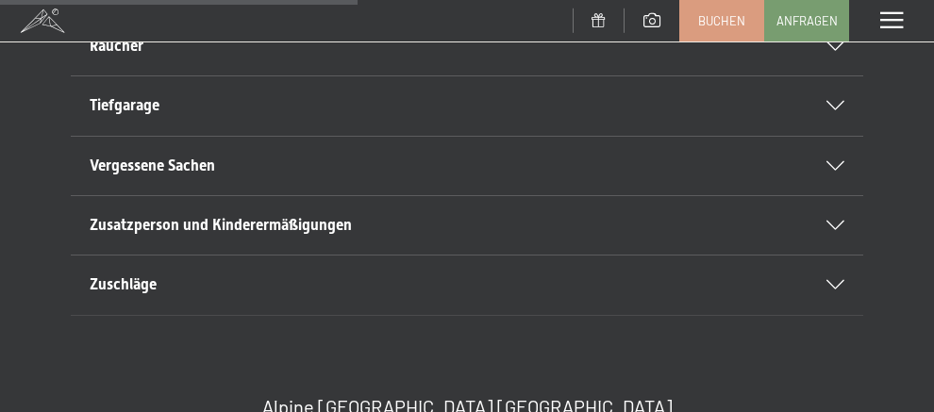
click at [142, 97] on span "Tiefgarage" at bounding box center [125, 105] width 70 height 18
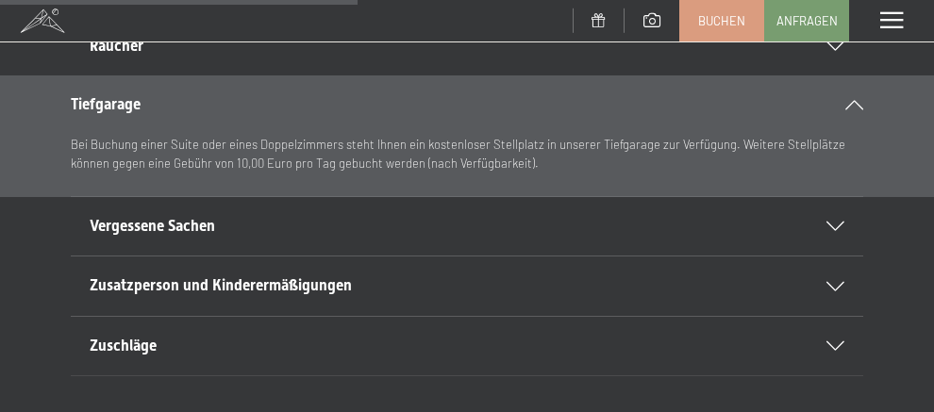
click at [141, 97] on span "Tiefgarage" at bounding box center [106, 104] width 70 height 18
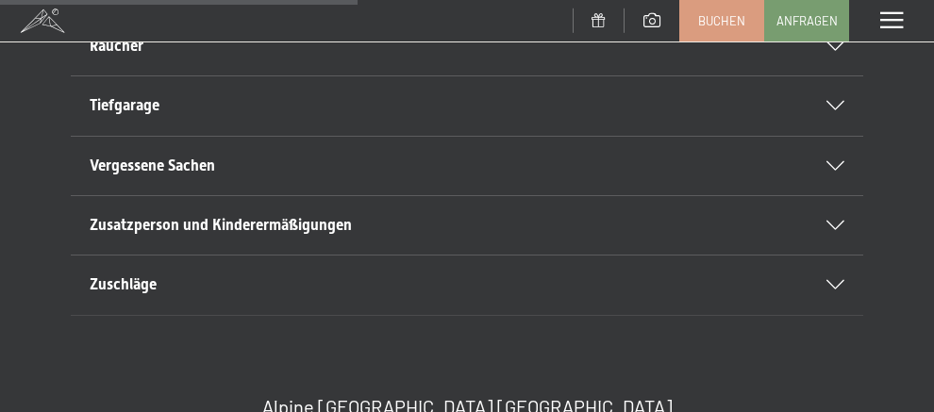
click at [163, 159] on span "Vergessene Sachen" at bounding box center [153, 166] width 126 height 18
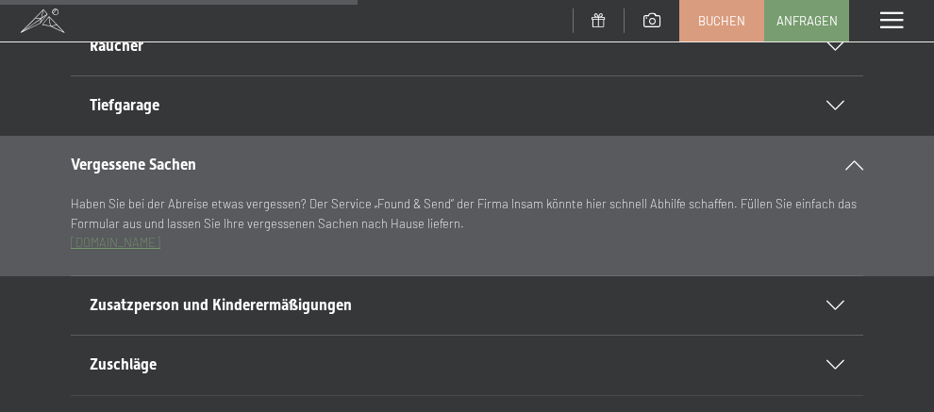
click at [163, 159] on span "Vergessene Sachen" at bounding box center [134, 165] width 126 height 18
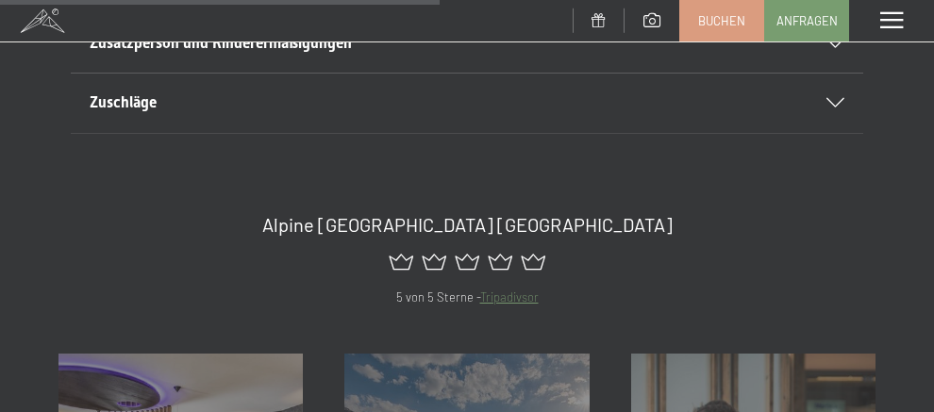
scroll to position [944, 0]
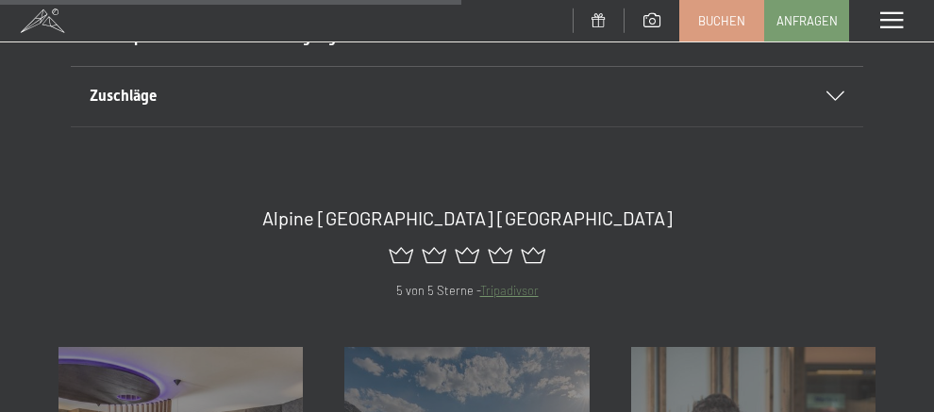
click at [217, 104] on h2 "Zuschläge" at bounding box center [448, 96] width 717 height 21
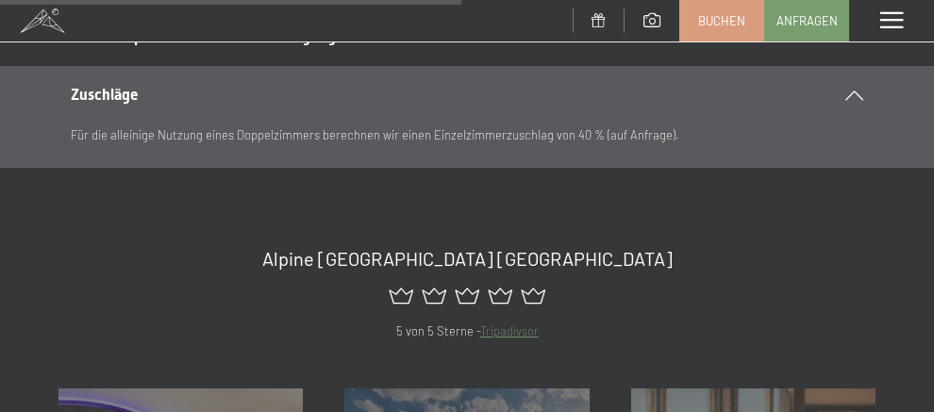
click at [217, 104] on h2 "Zuschläge" at bounding box center [448, 95] width 755 height 21
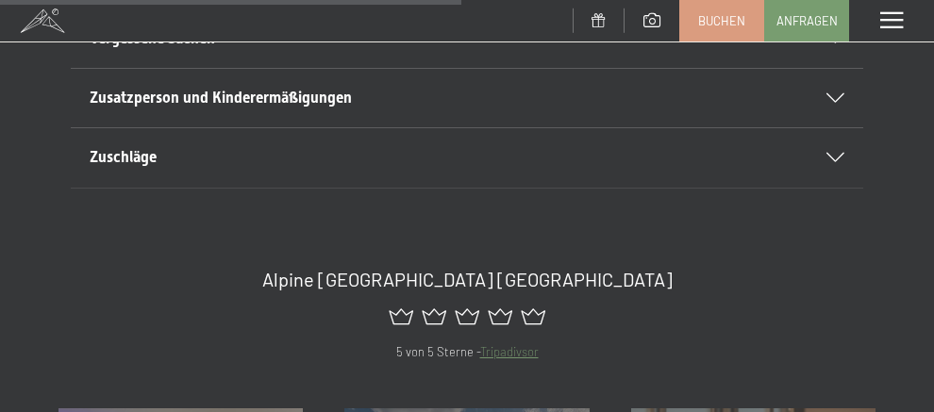
scroll to position [849, 0]
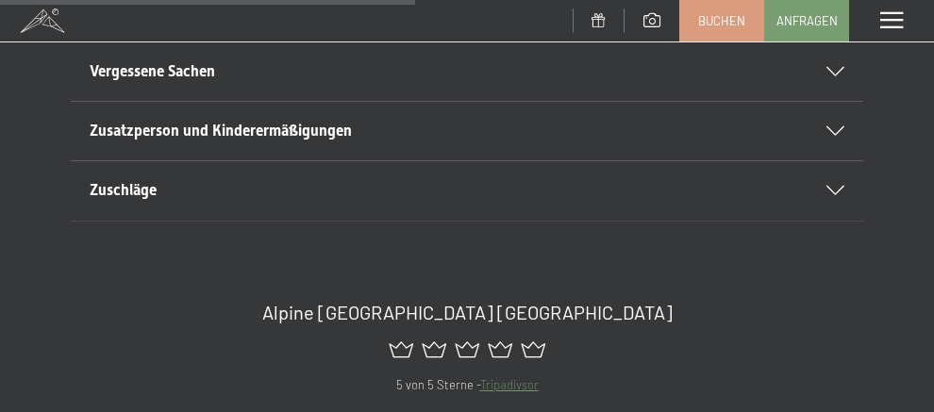
click at [217, 104] on div "Zusatzperson und Kinderermäßigungen" at bounding box center [467, 131] width 755 height 59
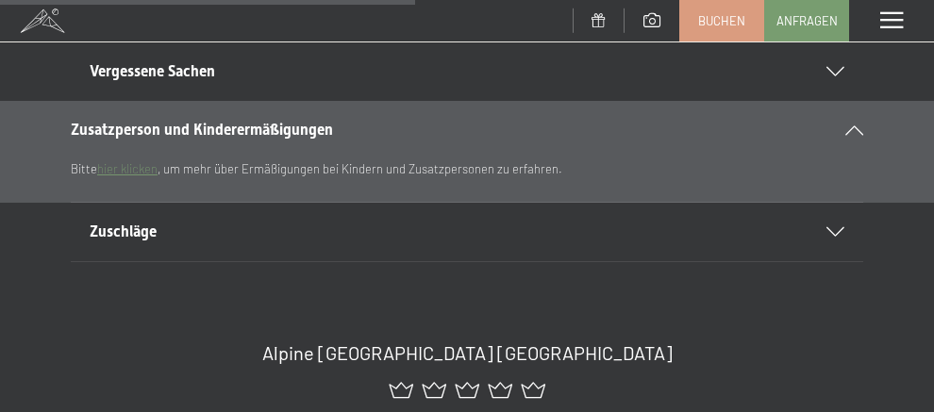
drag, startPoint x: 217, startPoint y: 104, endPoint x: 199, endPoint y: 129, distance: 31.2
click at [199, 129] on span "Zusatzperson und Kinderermäßigungen" at bounding box center [202, 130] width 262 height 18
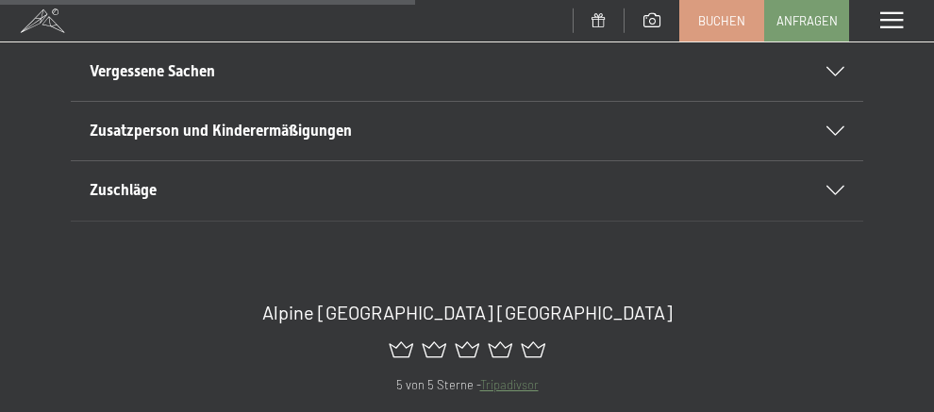
click at [198, 186] on h2 "Zuschläge" at bounding box center [448, 190] width 717 height 21
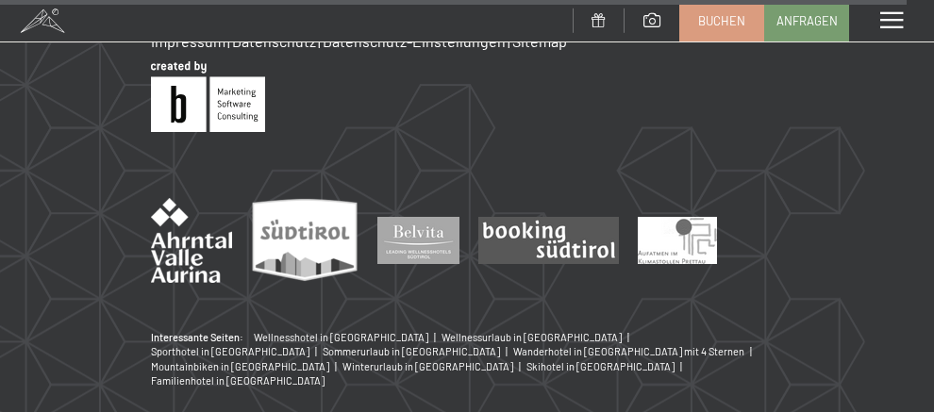
scroll to position [2035, 0]
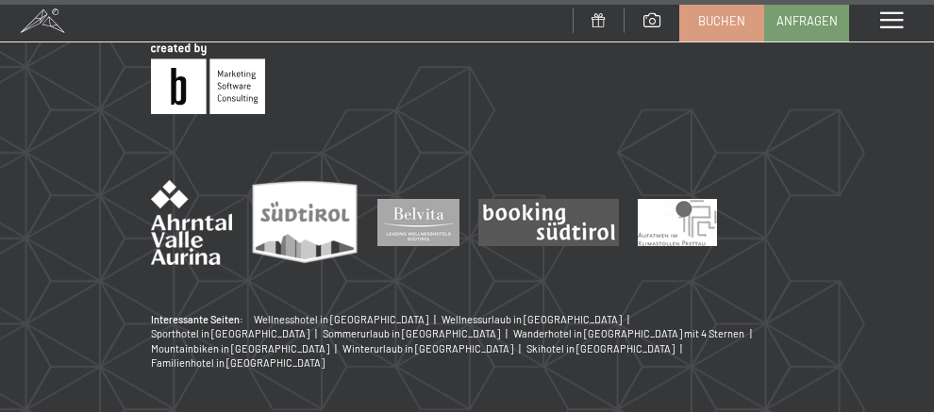
click at [610, 65] on link at bounding box center [467, 78] width 632 height 71
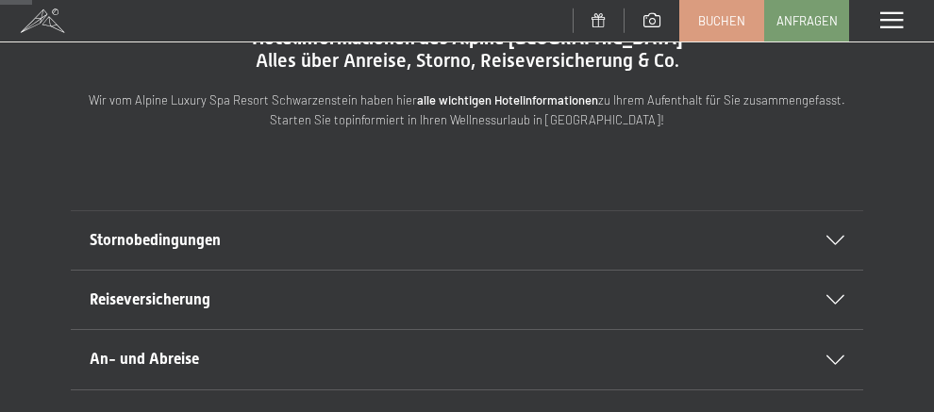
scroll to position [53, 0]
